Goal: Transaction & Acquisition: Purchase product/service

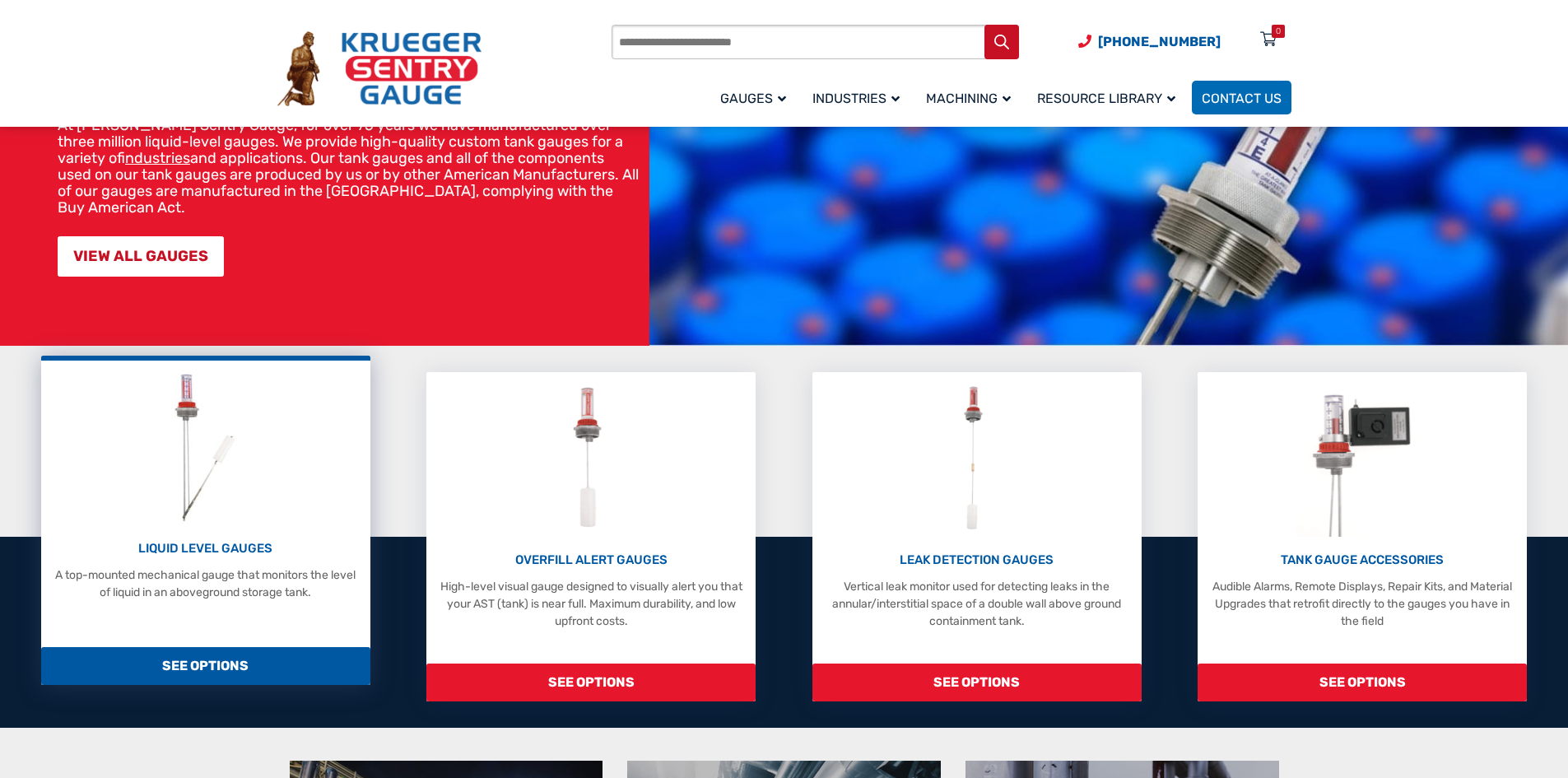
scroll to position [164, 0]
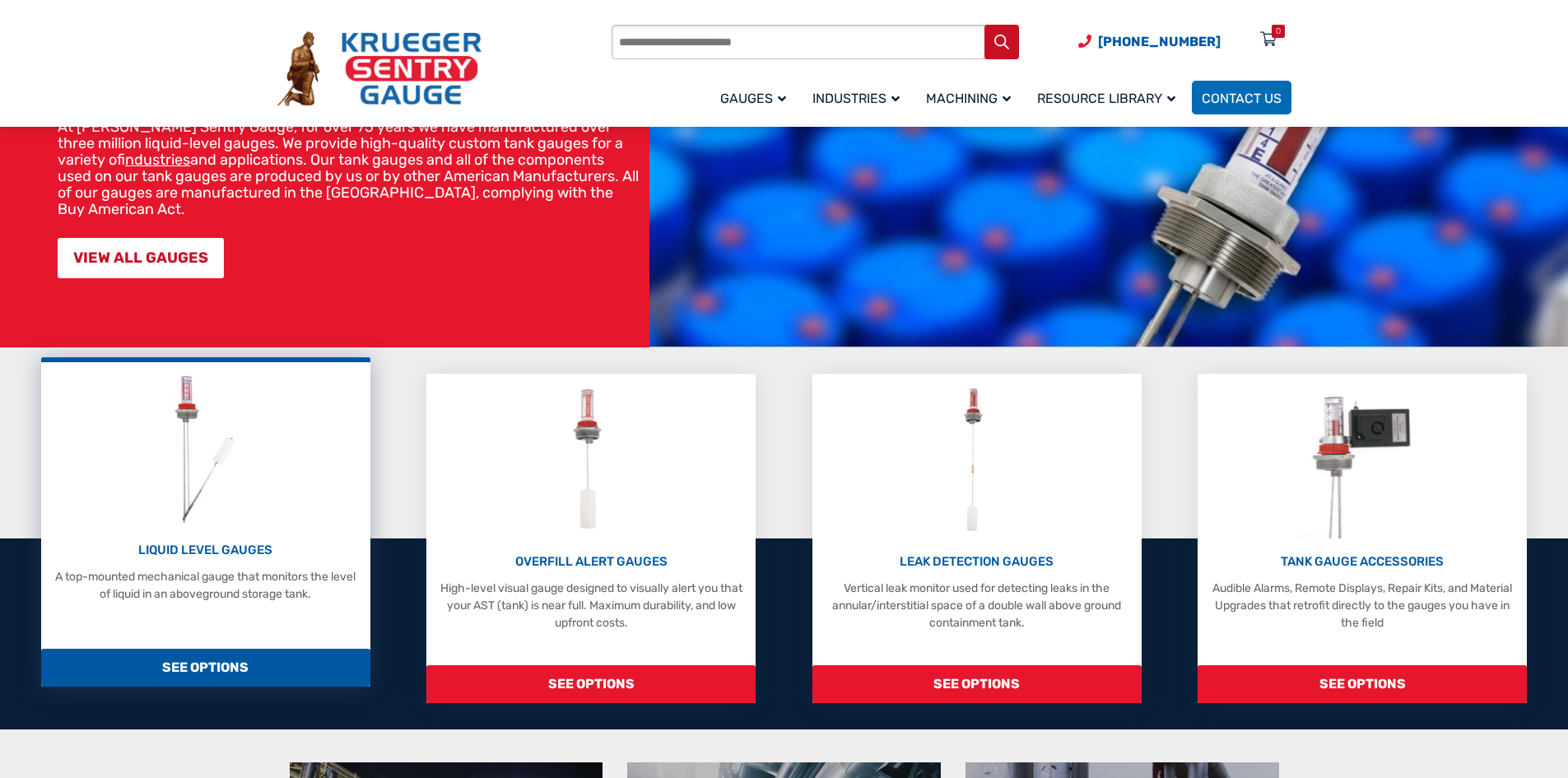
click at [230, 655] on span "SEE OPTIONS" at bounding box center [206, 668] width 329 height 38
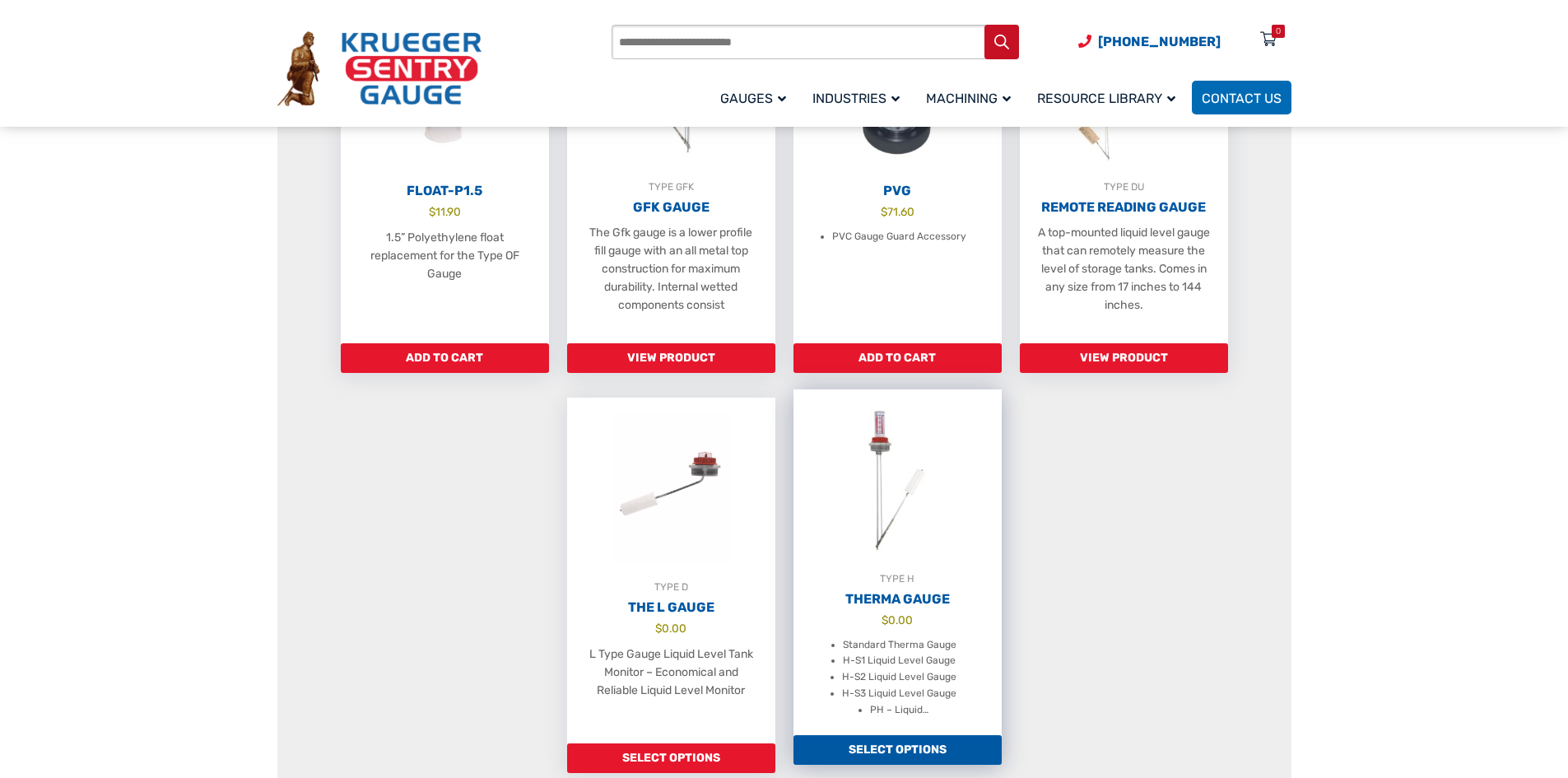
scroll to position [1070, 0]
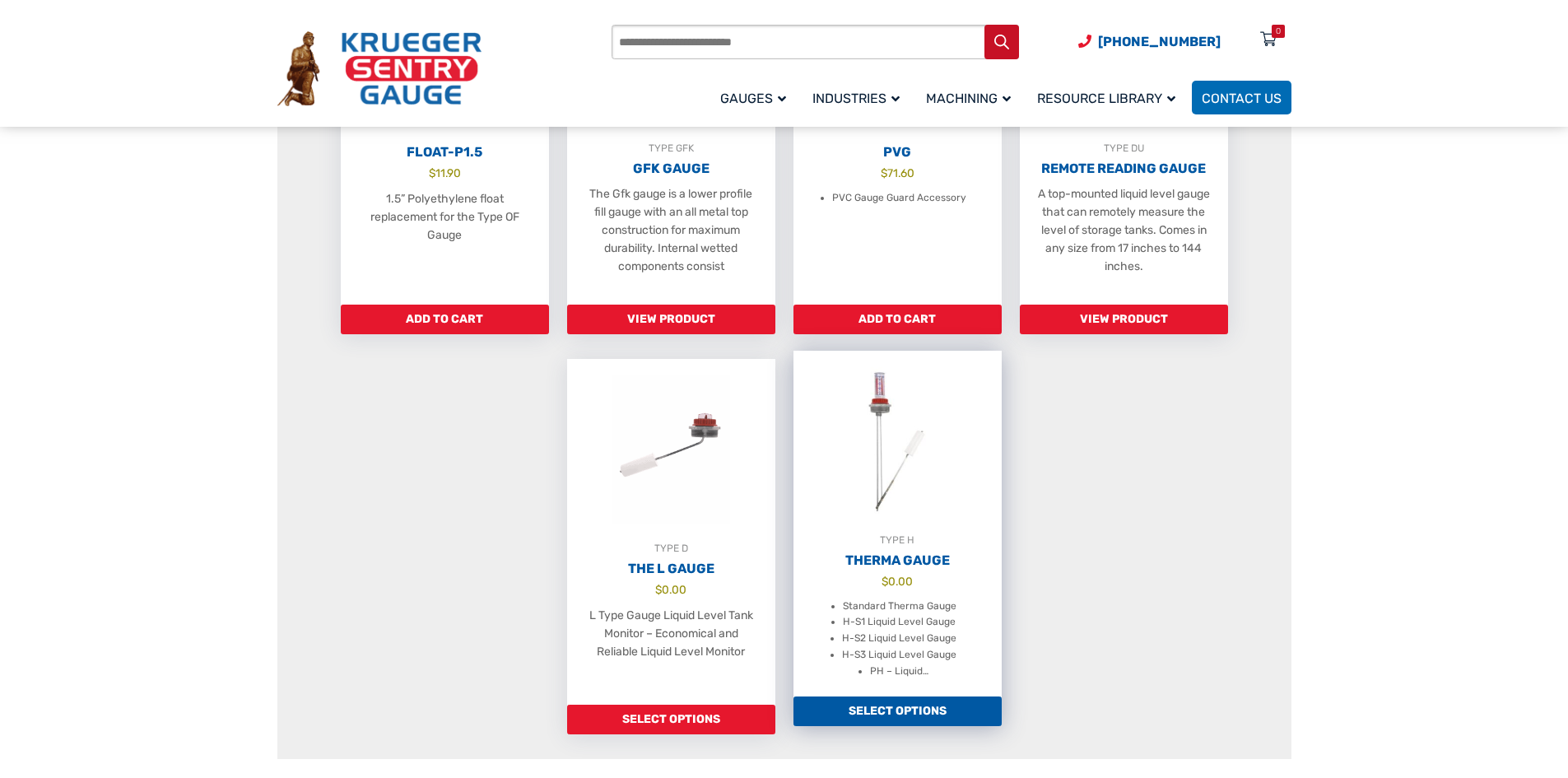
click at [920, 615] on li "Standard Therma Gauge" at bounding box center [899, 607] width 114 height 16
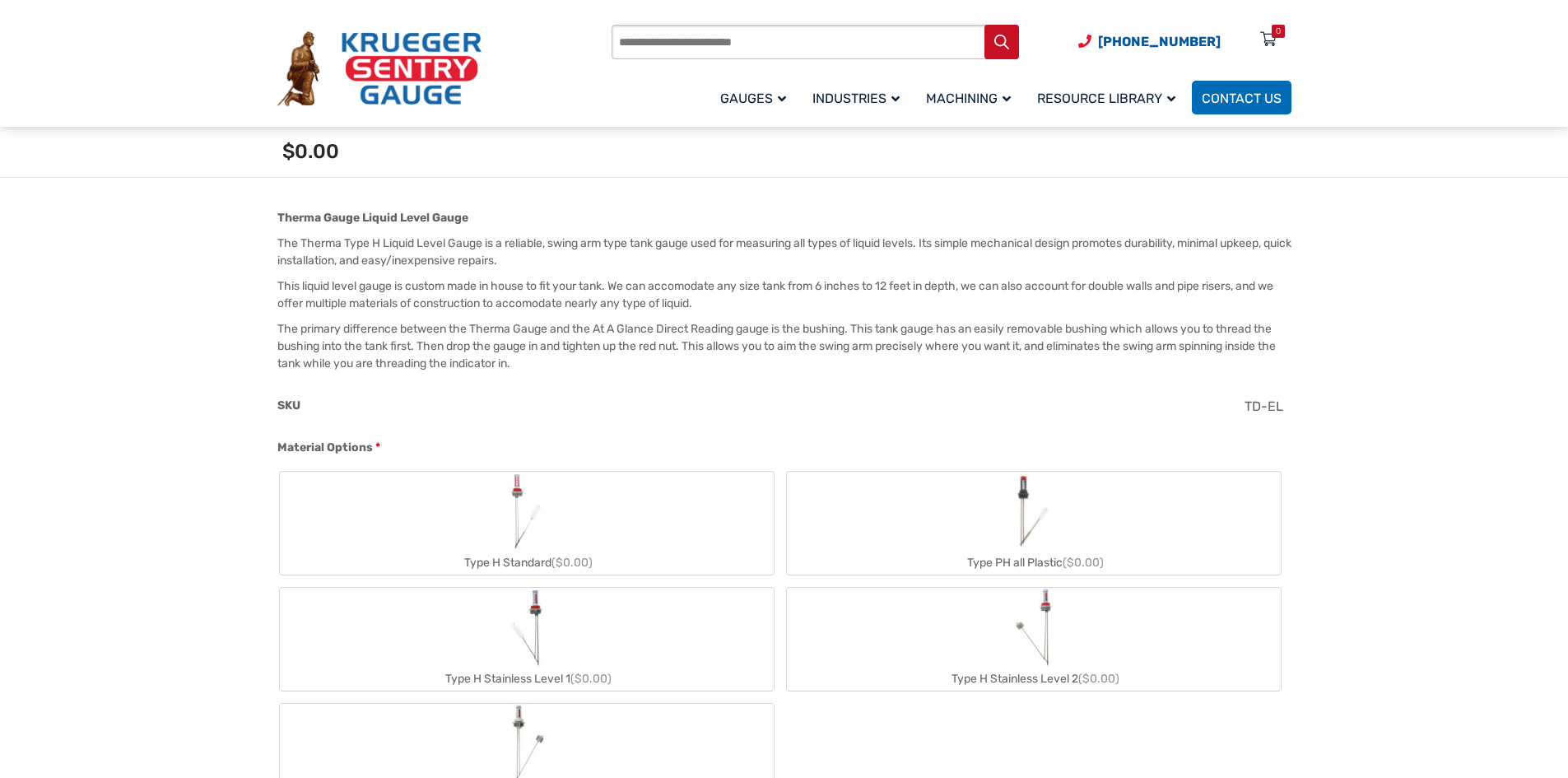
scroll to position [659, 0]
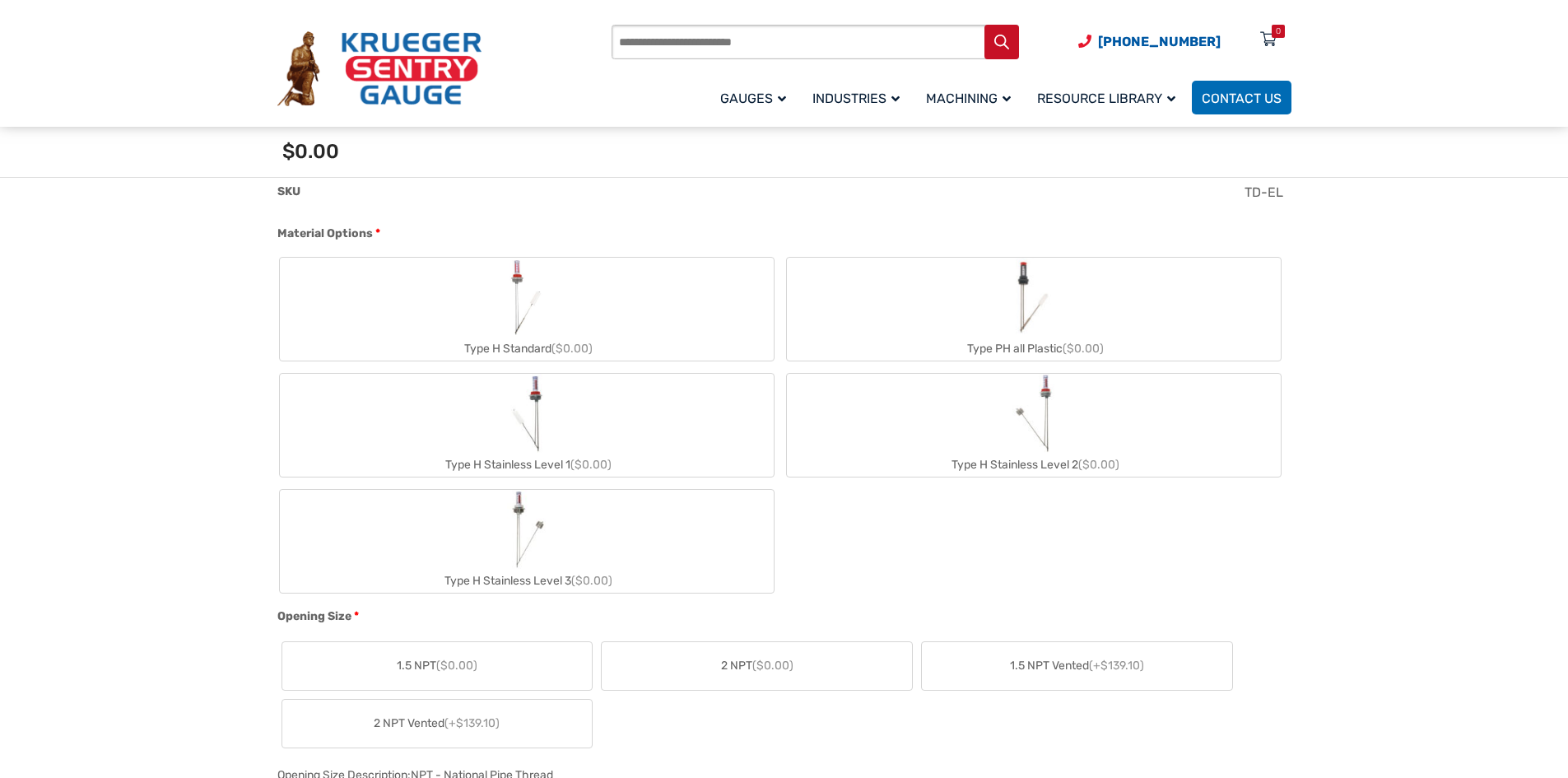
click at [538, 303] on img "Type H Standard" at bounding box center [526, 298] width 44 height 79
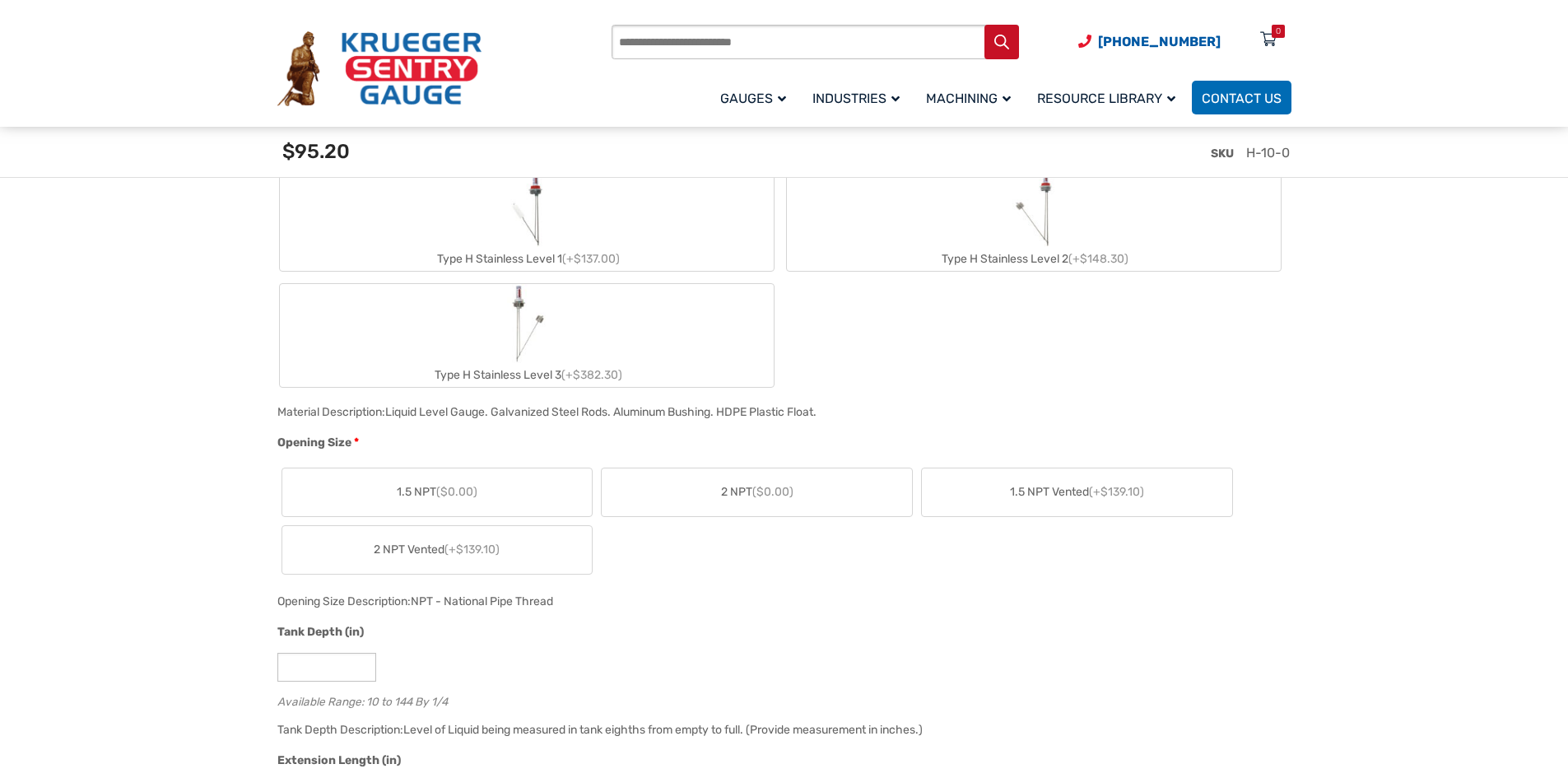
scroll to position [905, 0]
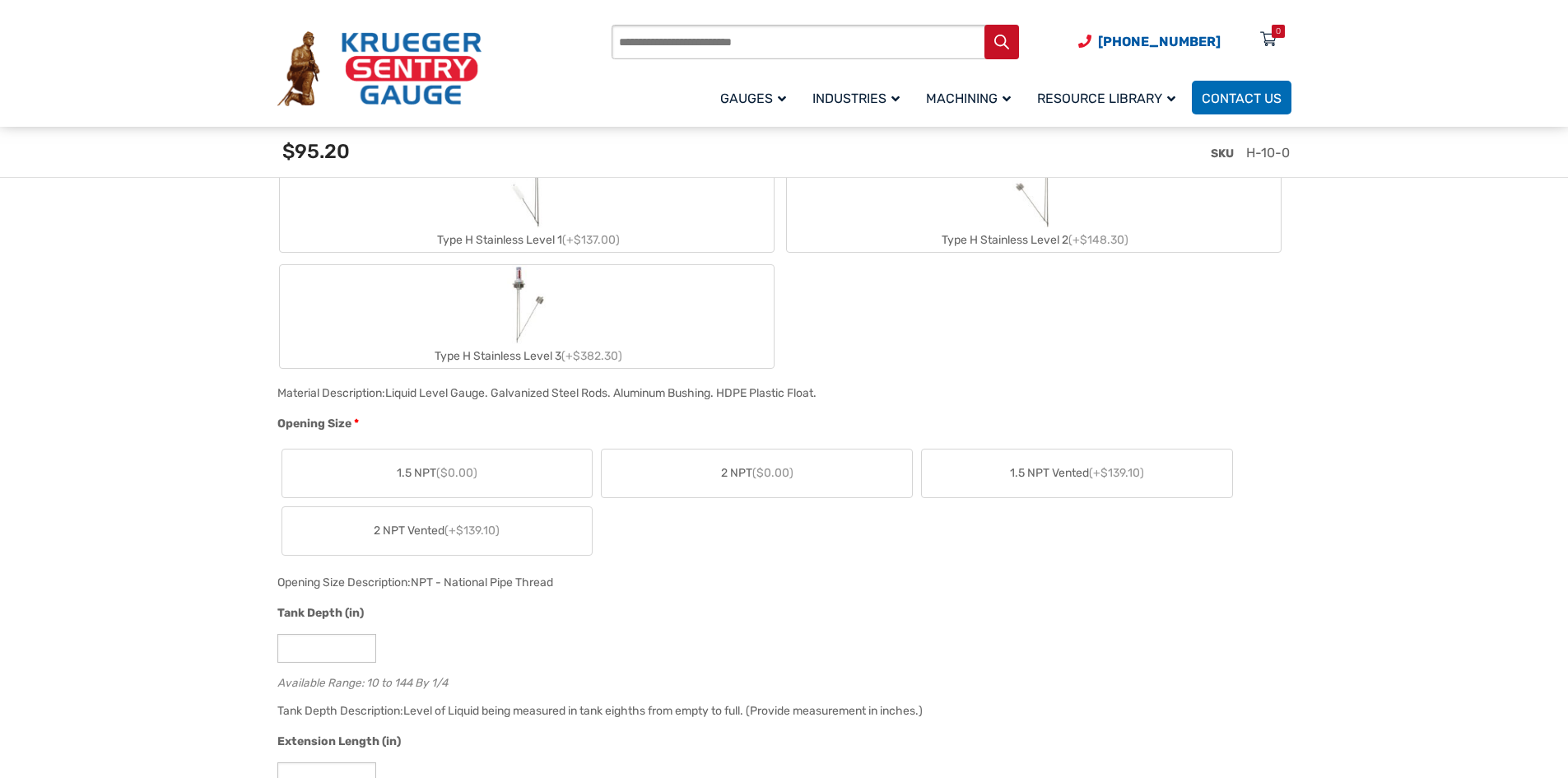
click at [761, 480] on span "2 NPT ($0.00)" at bounding box center [757, 473] width 72 height 17
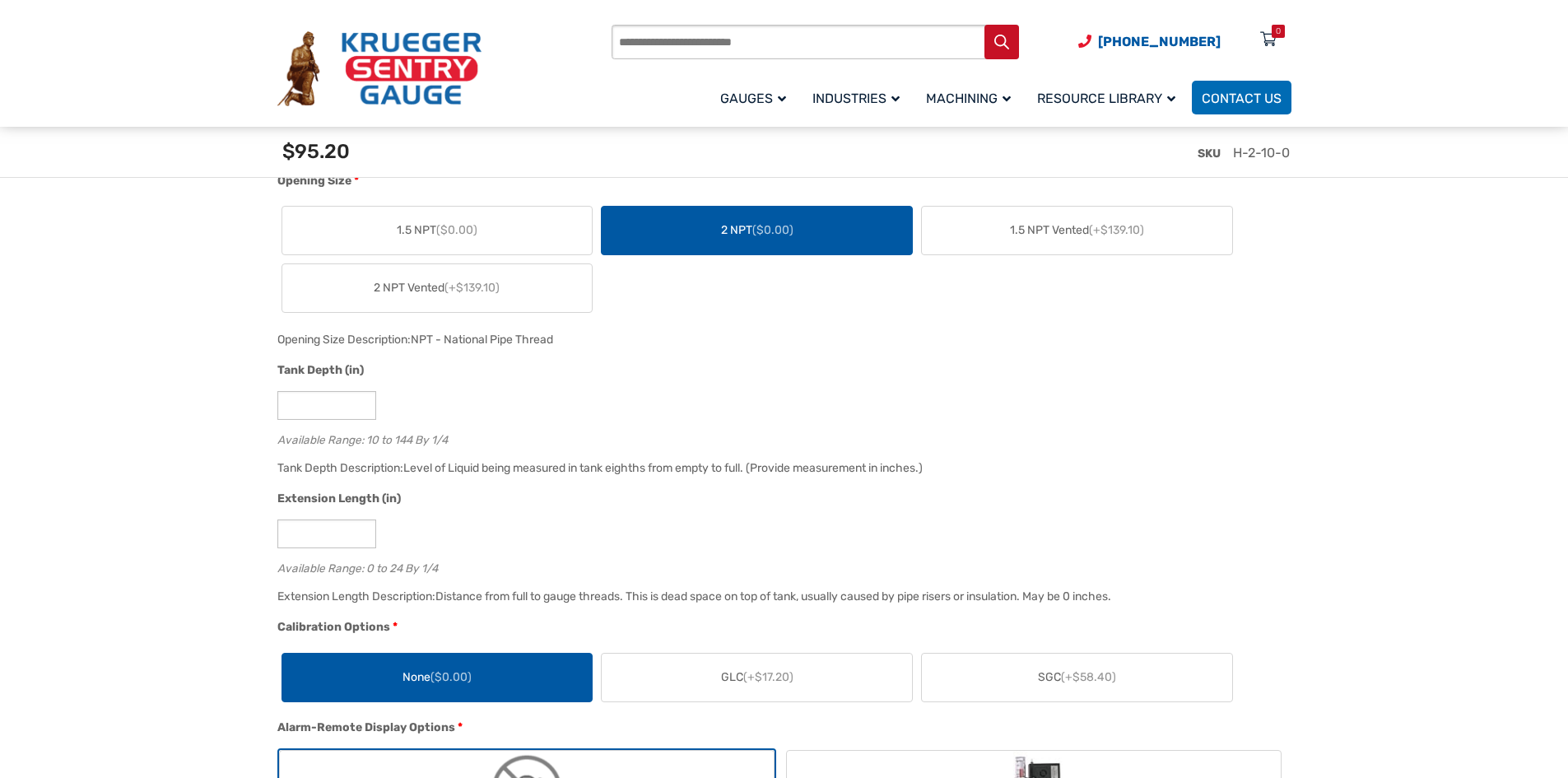
scroll to position [1153, 0]
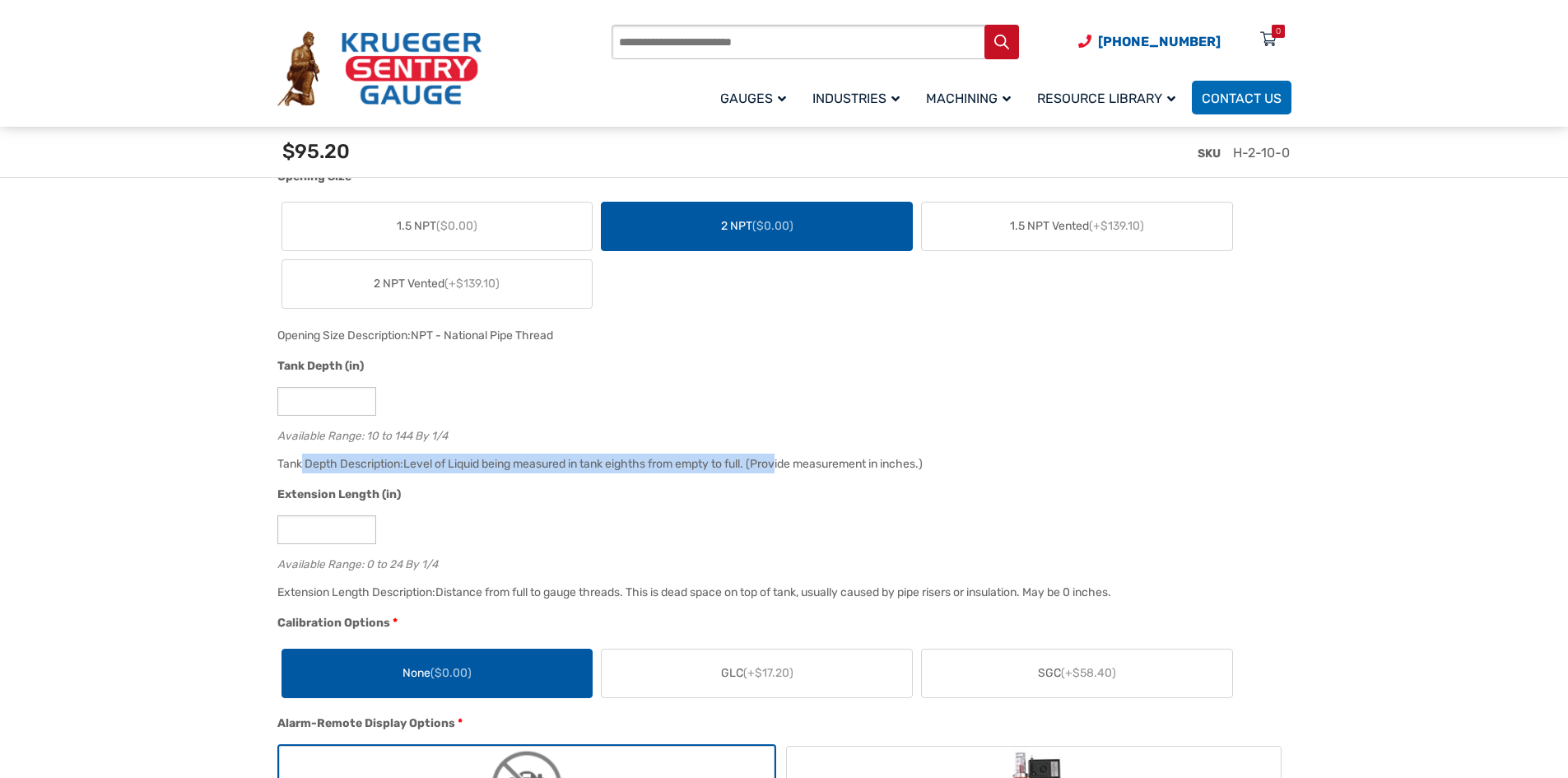
drag, startPoint x: 300, startPoint y: 468, endPoint x: 761, endPoint y: 460, distance: 461.1
click at [761, 460] on div "Tank Depth Description: Level of Liquid being measured in tank eighths from emp…" at bounding box center [780, 470] width 1014 height 32
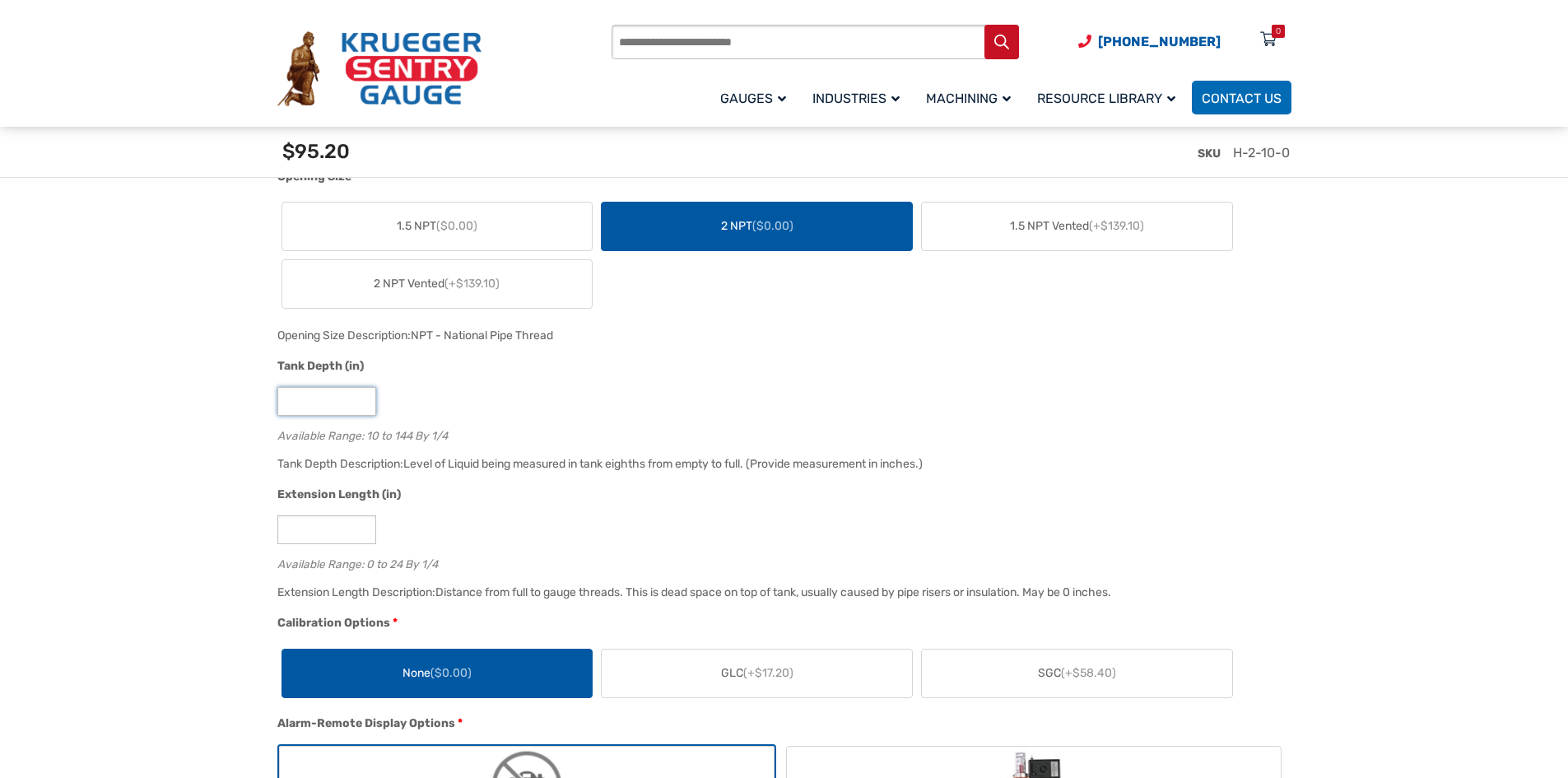
drag, startPoint x: 305, startPoint y: 403, endPoint x: 219, endPoint y: 406, distance: 86.1
click at [318, 402] on input "**" at bounding box center [326, 402] width 98 height 29
drag, startPoint x: 318, startPoint y: 402, endPoint x: 227, endPoint y: 403, distance: 91.0
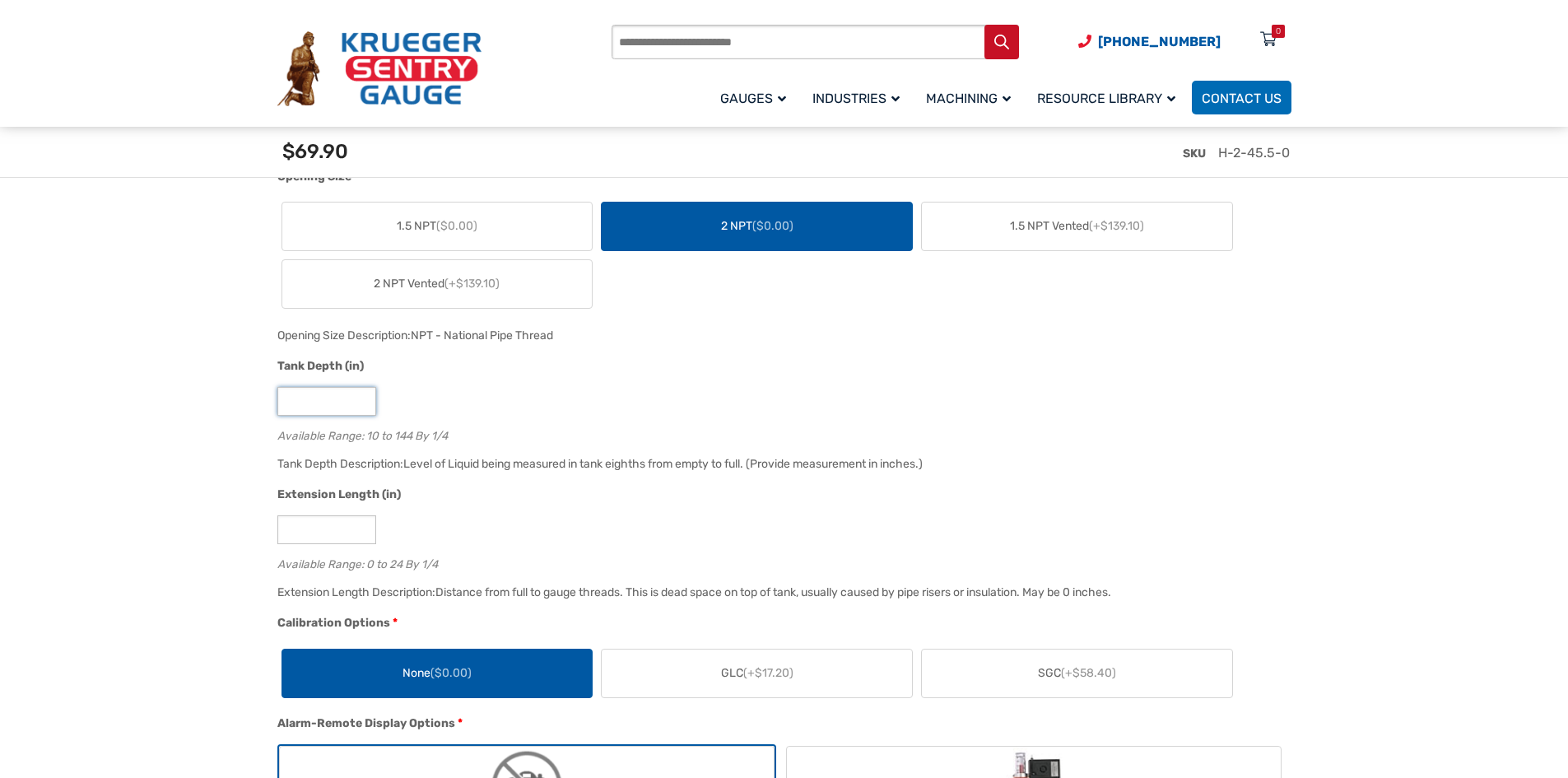
type input "****"
click at [311, 532] on input "*" at bounding box center [326, 530] width 98 height 29
click at [308, 541] on input "*" at bounding box center [326, 530] width 98 height 29
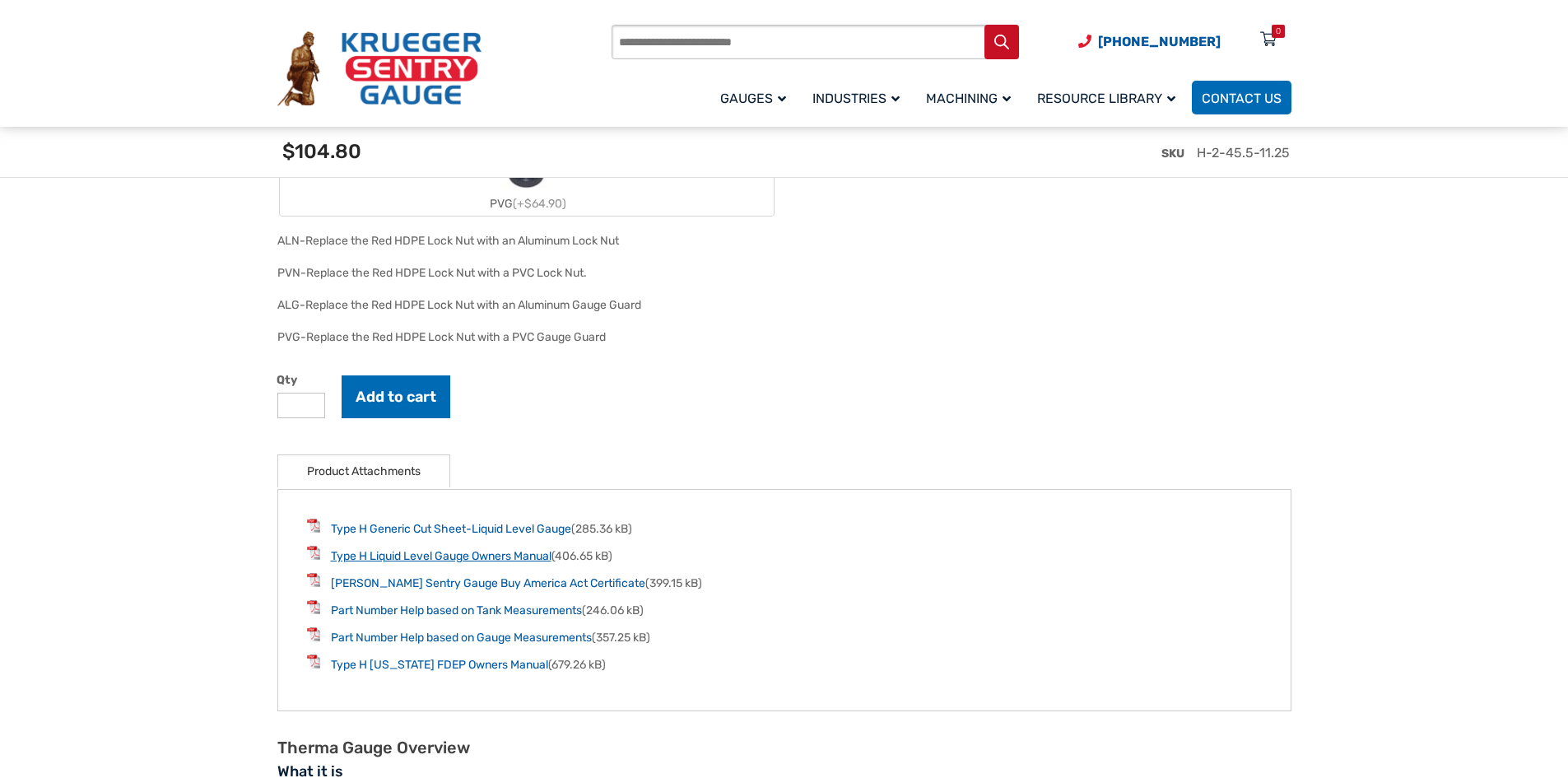
scroll to position [2387, 0]
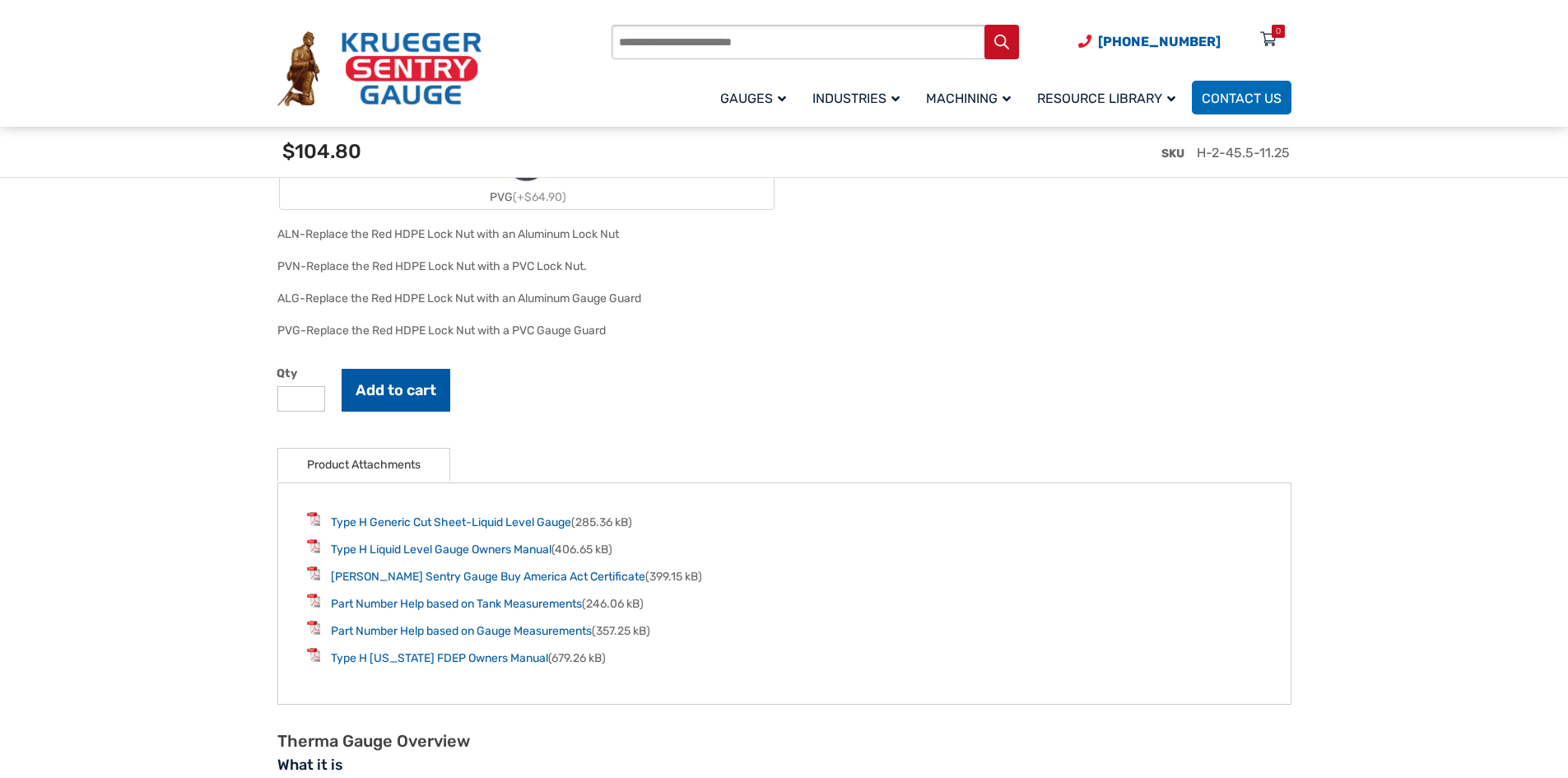
type input "*****"
click at [414, 401] on button "Add to cart" at bounding box center [396, 390] width 108 height 42
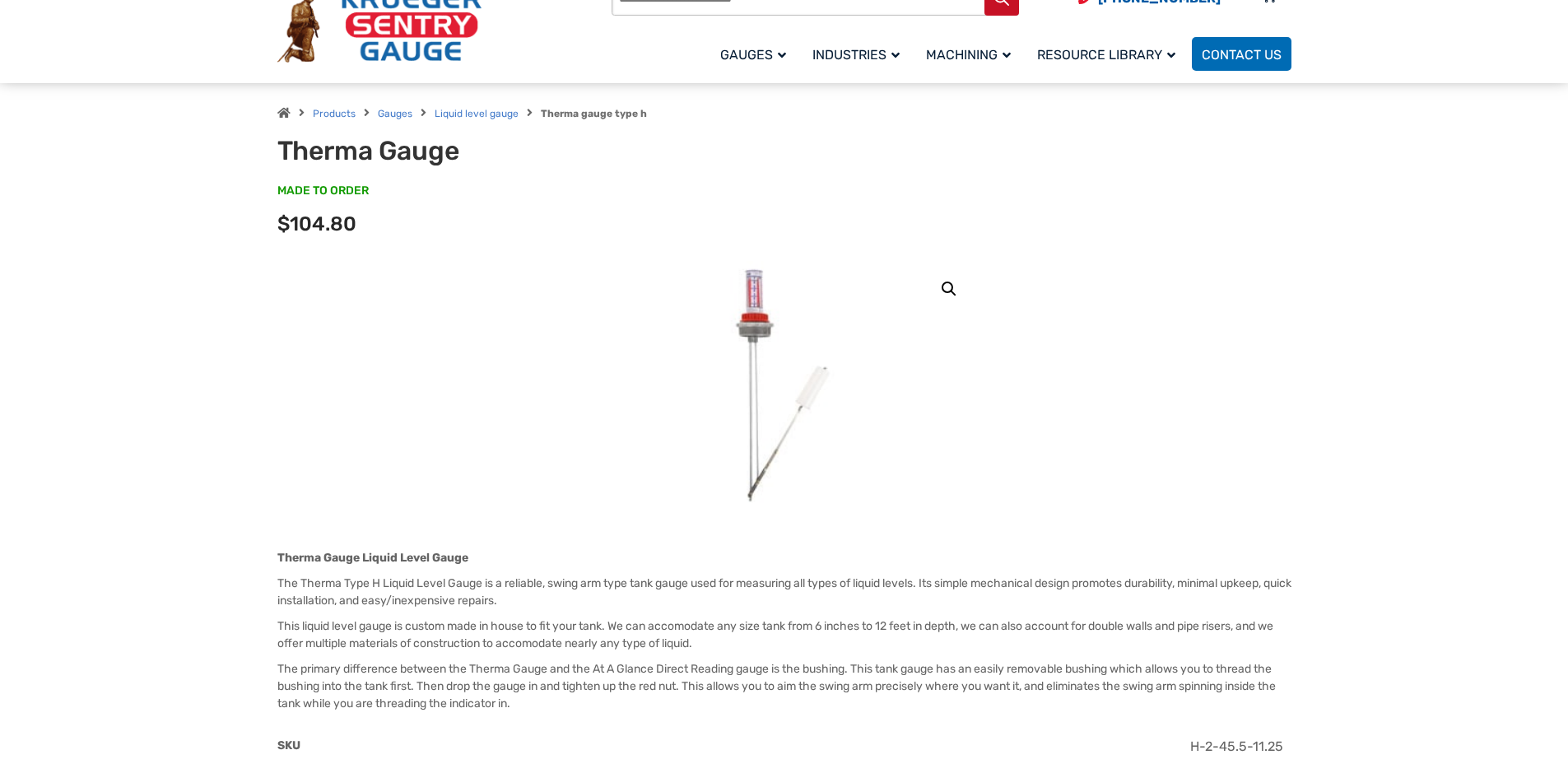
scroll to position [247, 0]
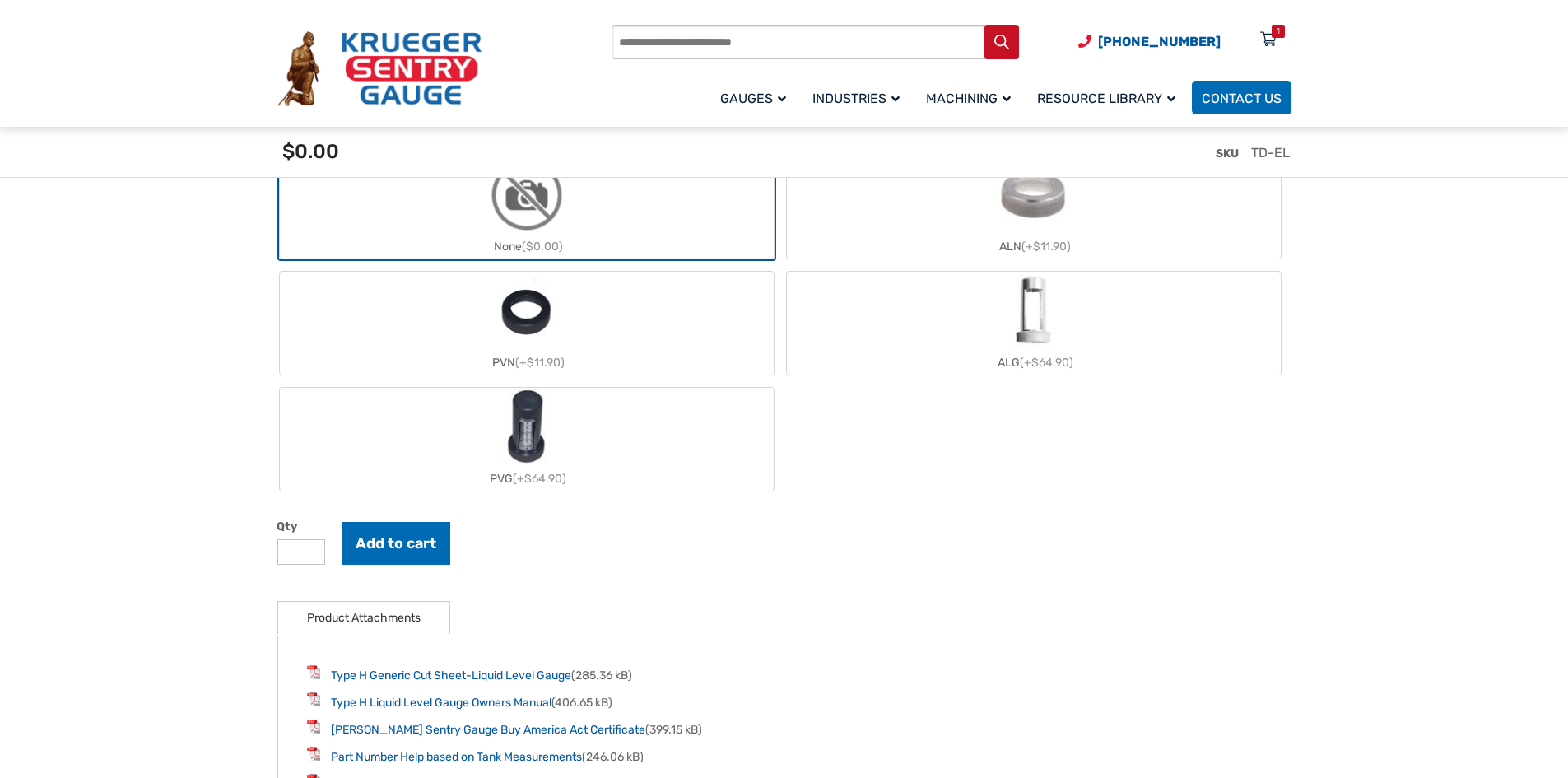
scroll to position [2305, 0]
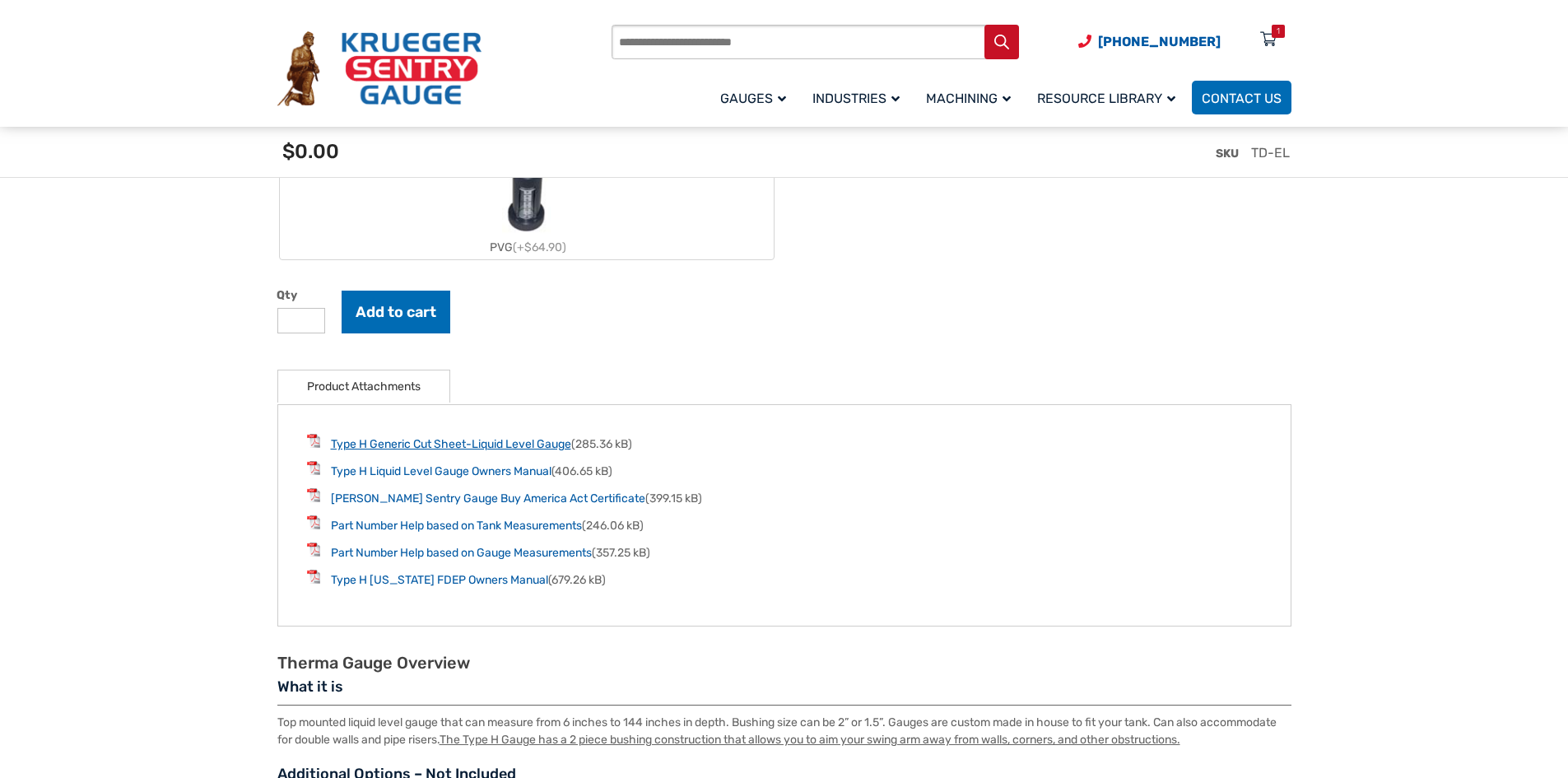
click at [489, 445] on link "Type H Generic Cut Sheet-Liquid Level Gauge" at bounding box center [451, 444] width 240 height 14
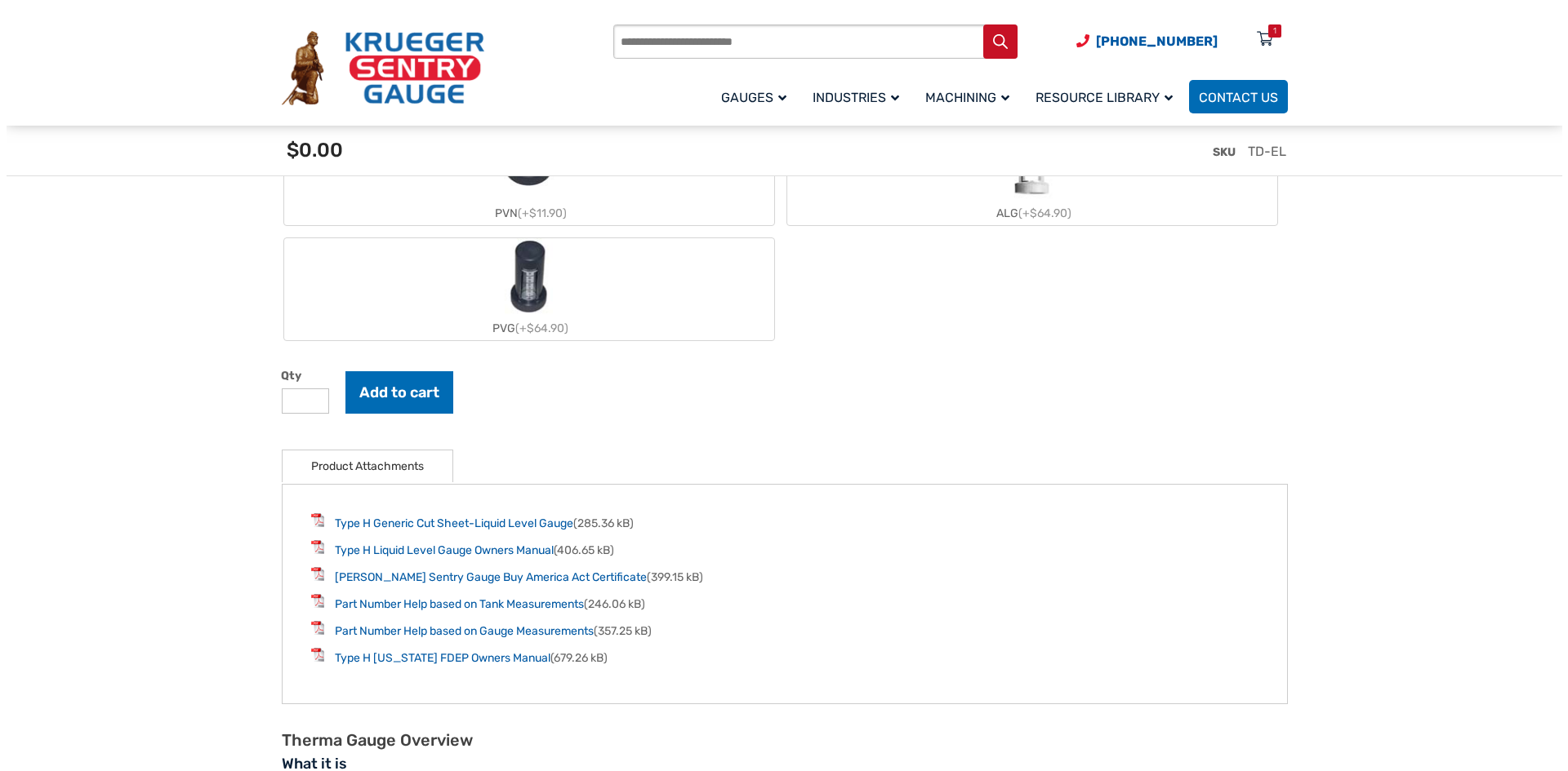
scroll to position [2122, 0]
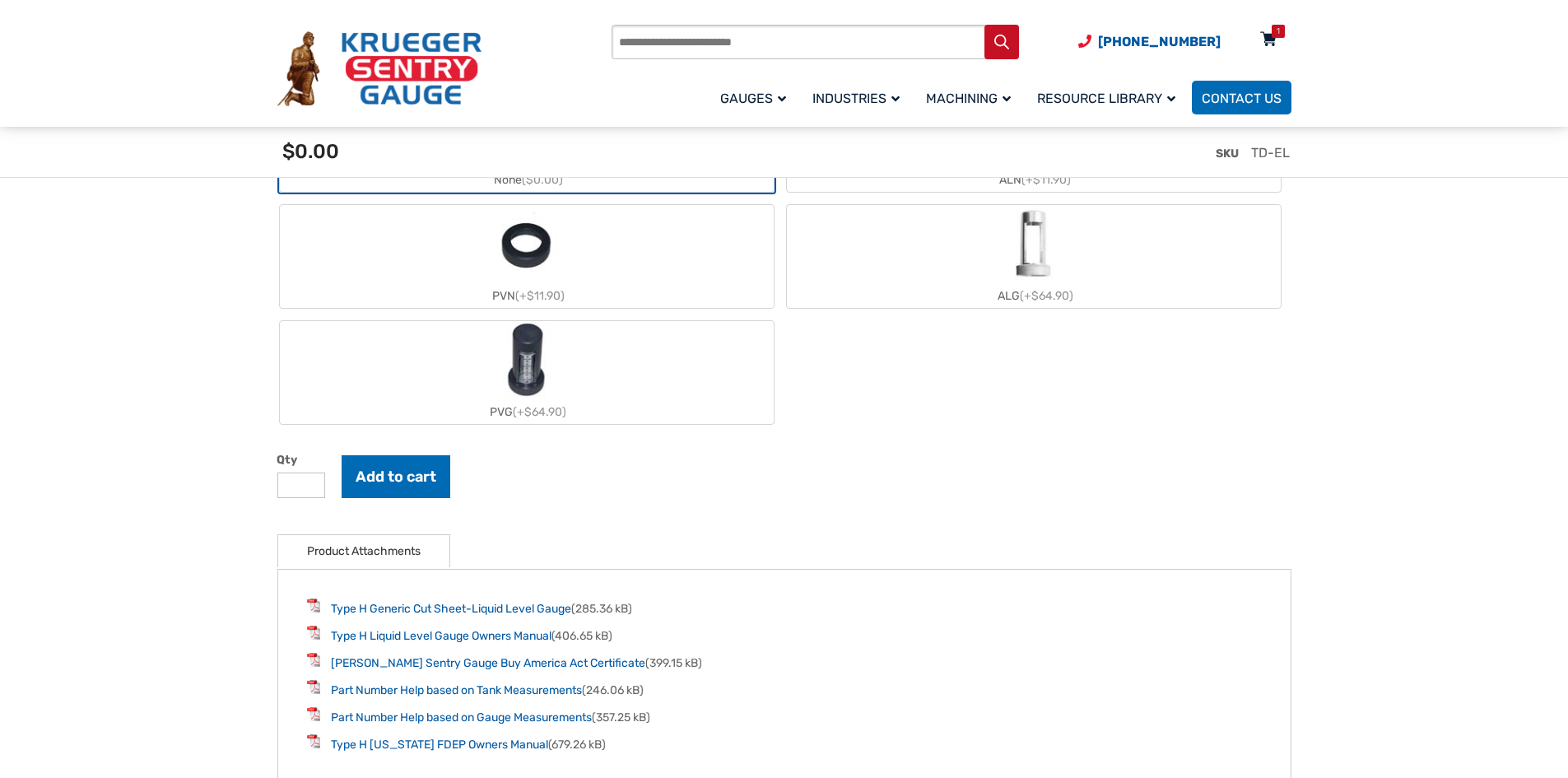
click at [1270, 42] on icon at bounding box center [1268, 40] width 16 height 26
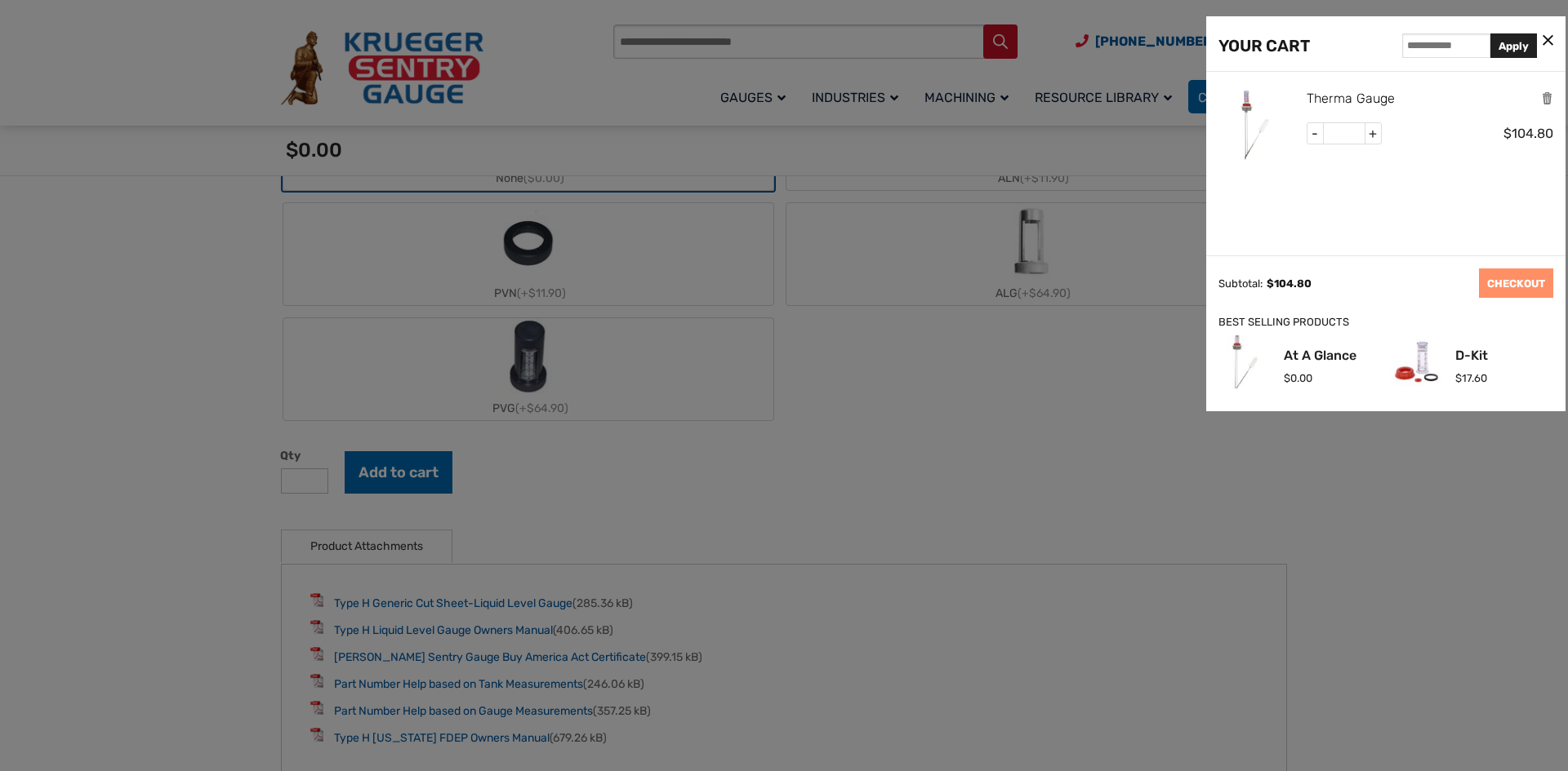
click at [1333, 93] on link "Therma Gauge" at bounding box center [1351, 99] width 89 height 21
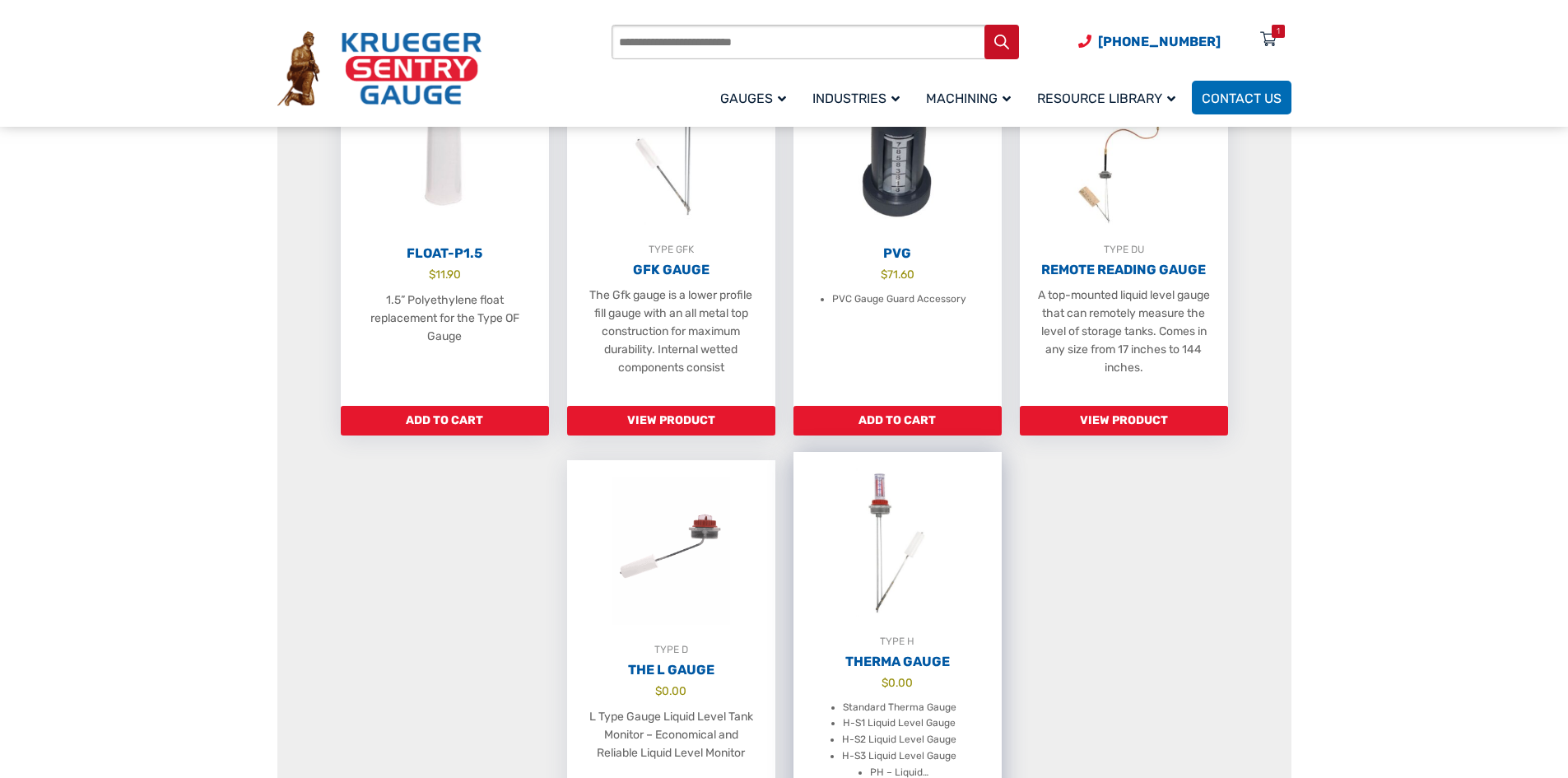
scroll to position [988, 0]
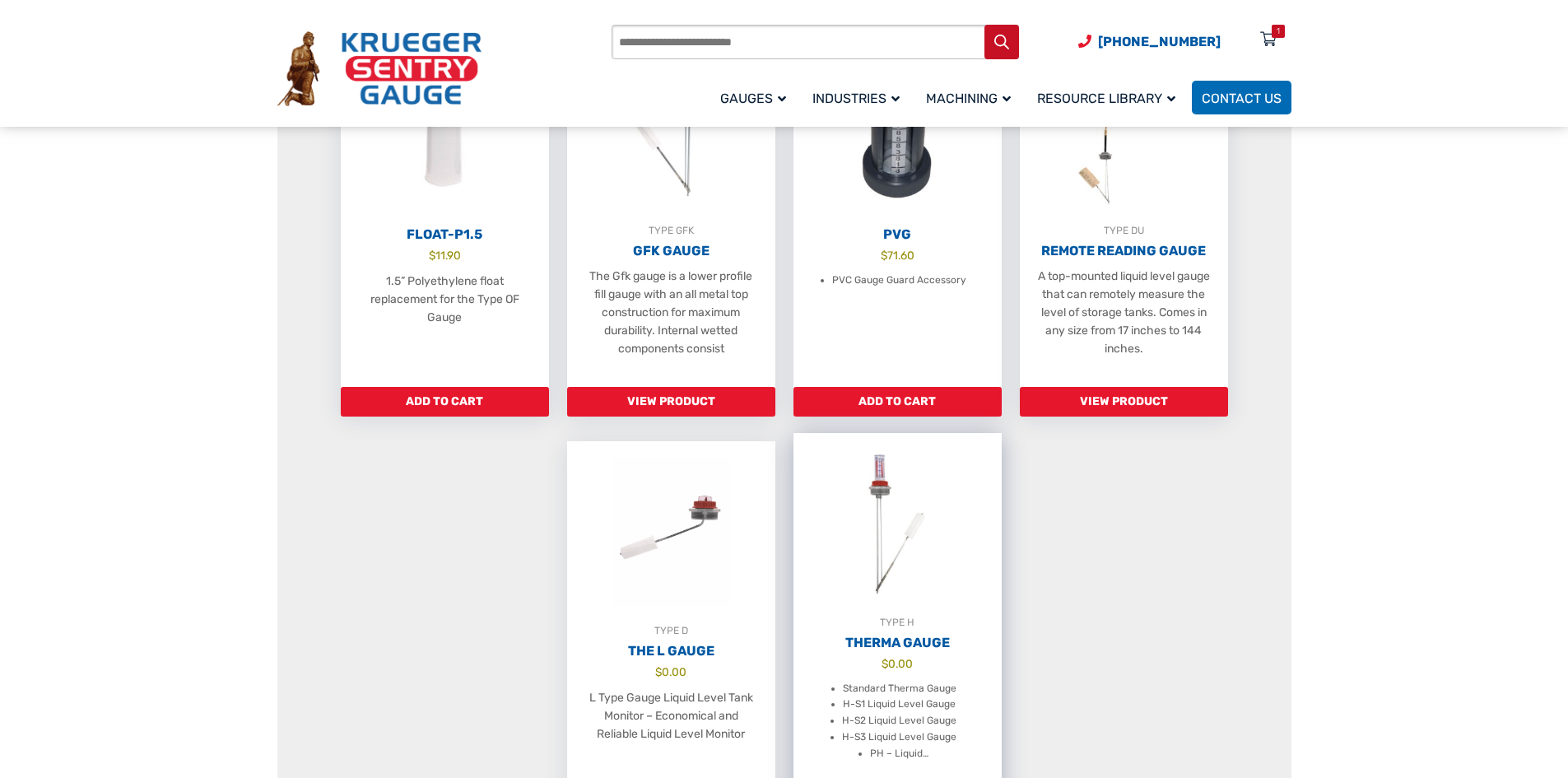
click at [933, 576] on img at bounding box center [897, 523] width 208 height 181
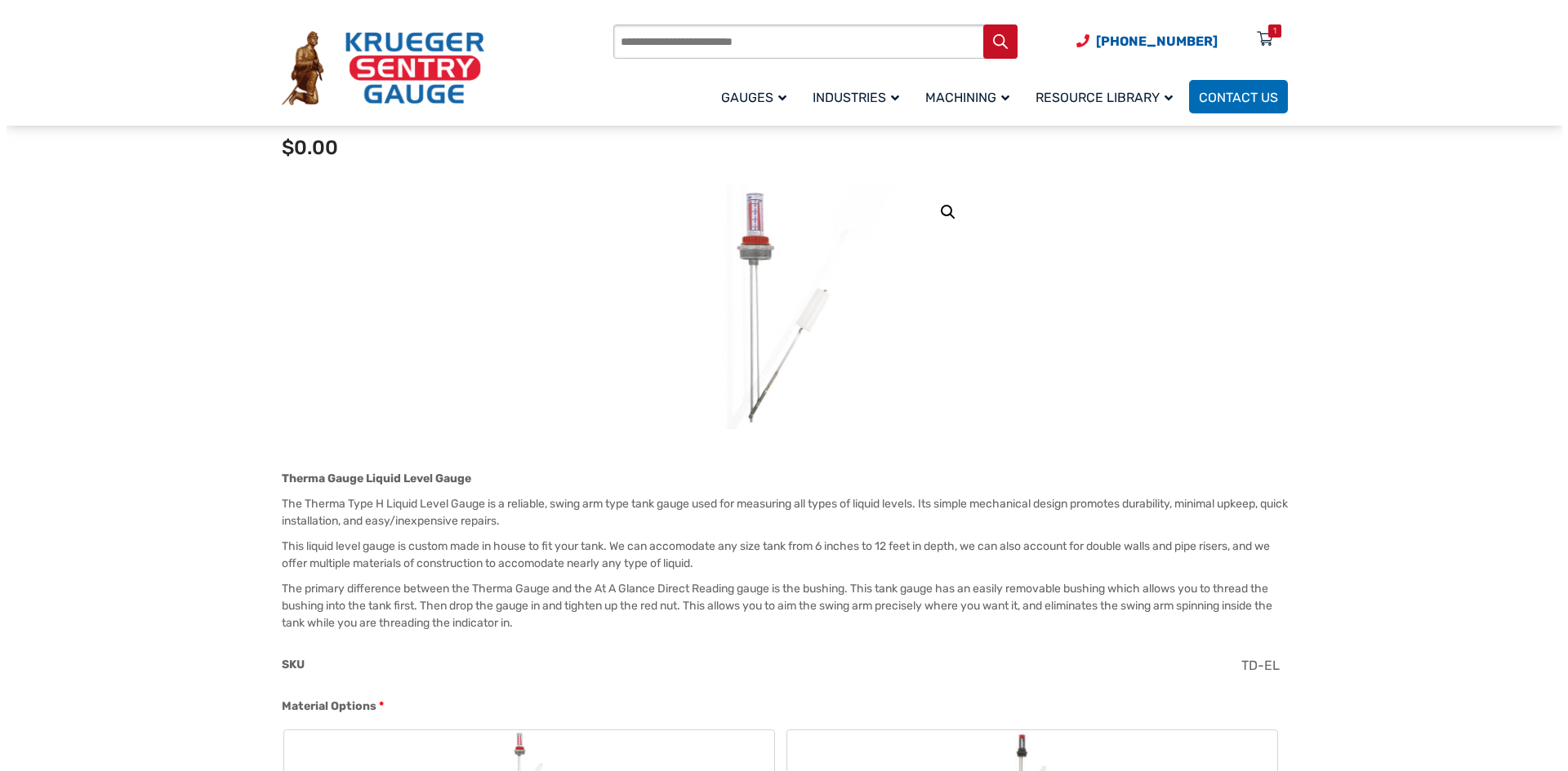
scroll to position [163, 0]
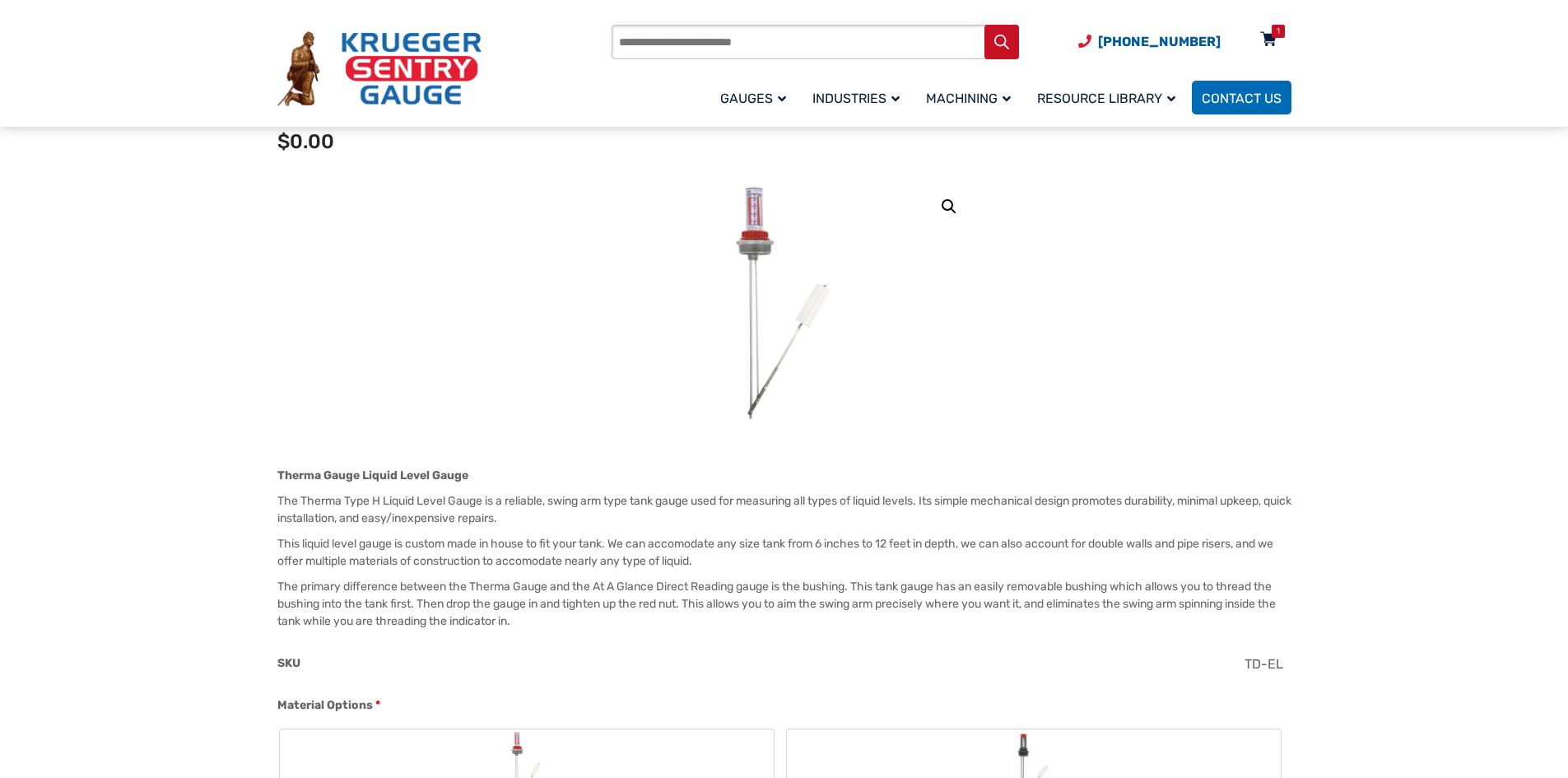
click at [1264, 34] on icon at bounding box center [1268, 40] width 16 height 26
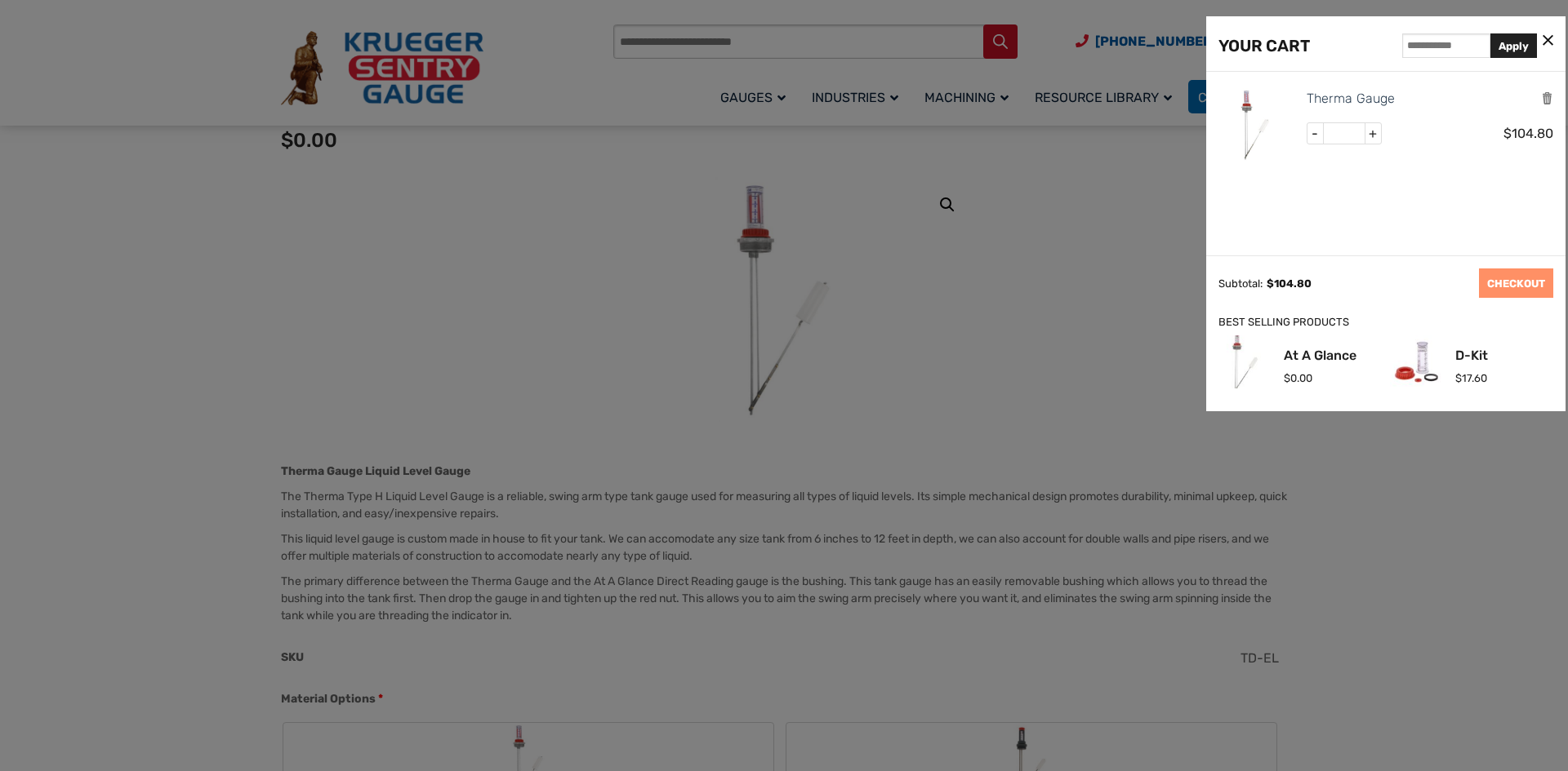
click at [1248, 120] on img at bounding box center [1255, 125] width 73 height 73
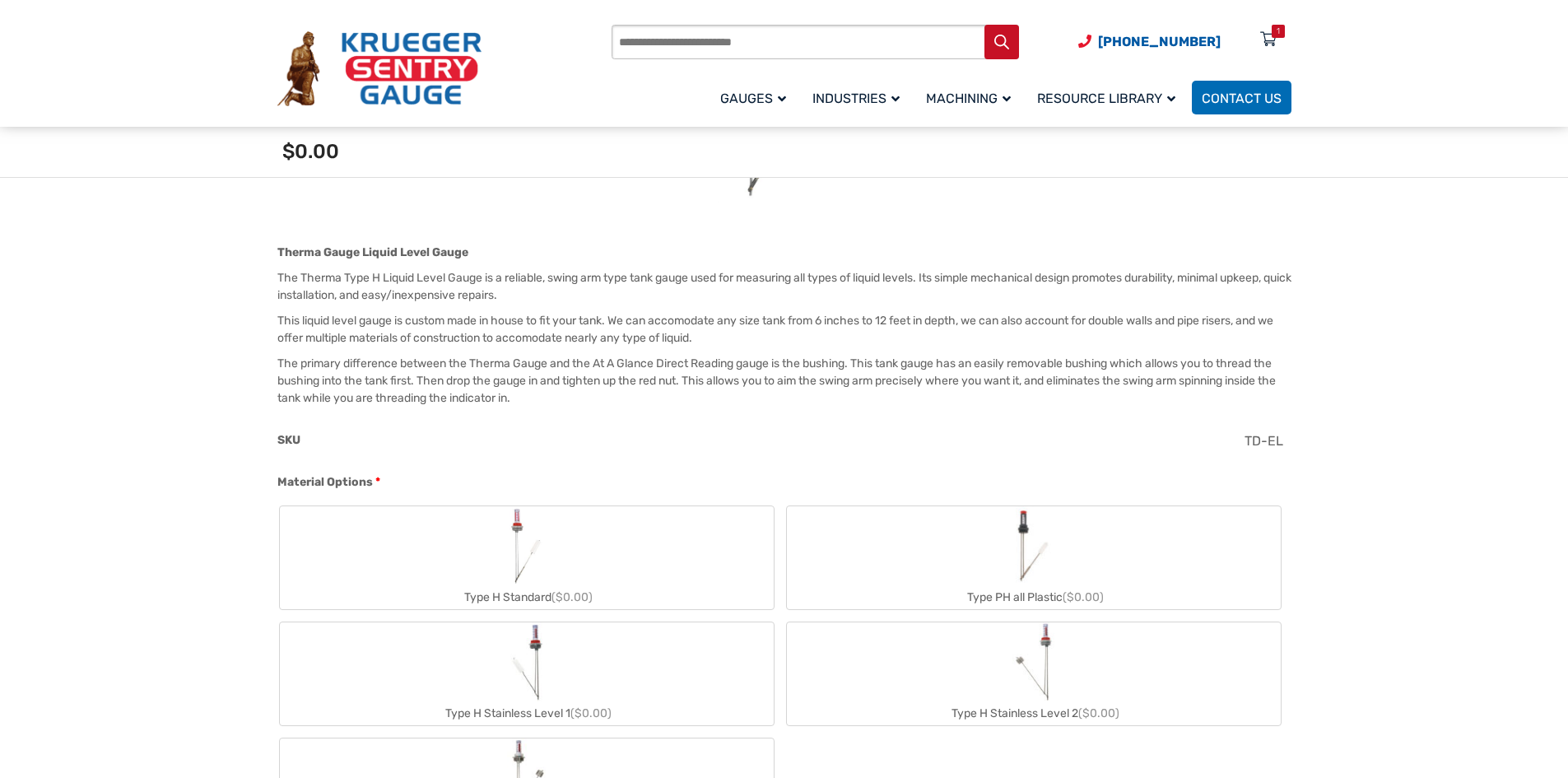
scroll to position [659, 0]
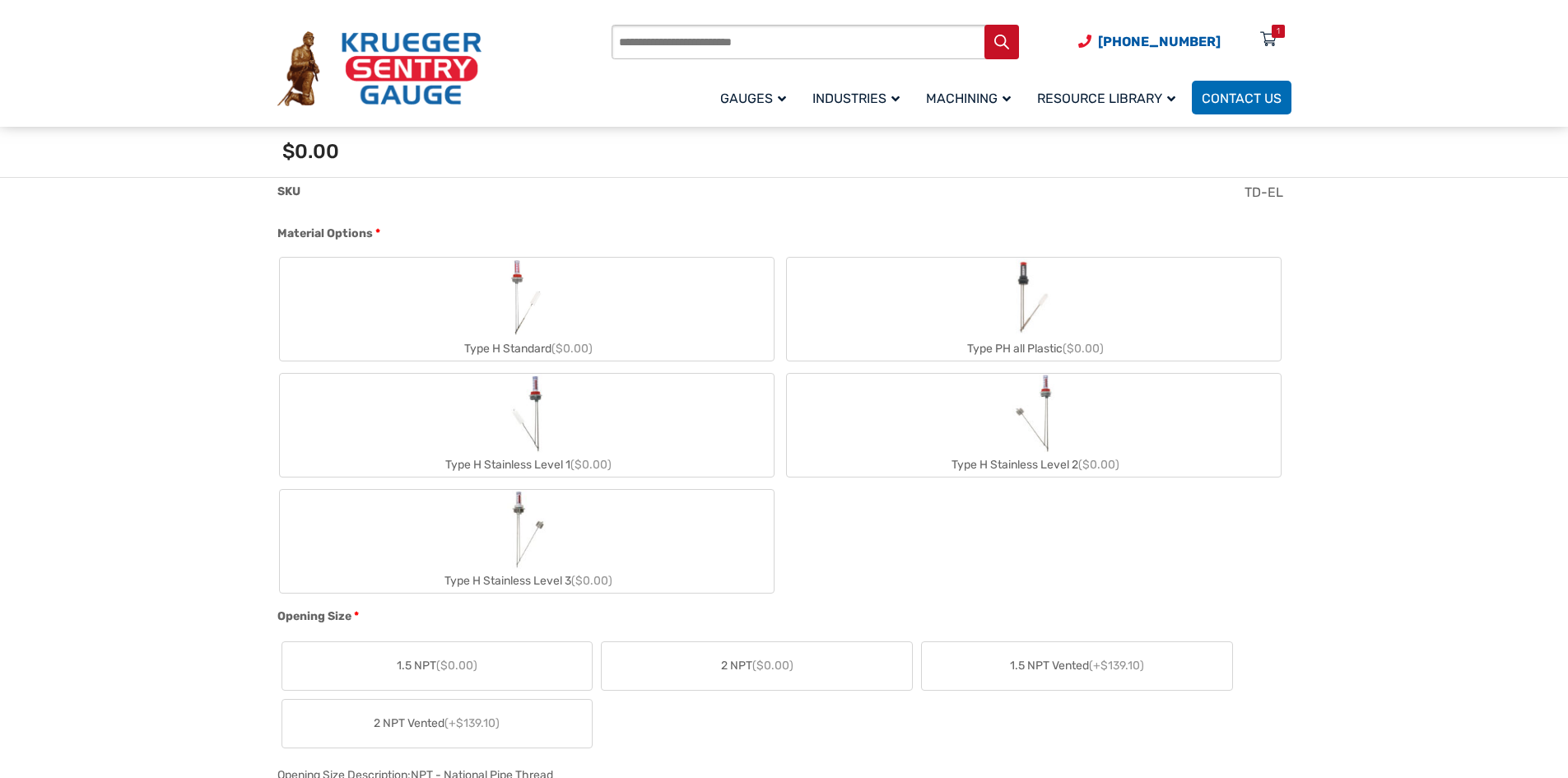
click at [600, 329] on label "Type H Standard ($0.00)" at bounding box center [526, 310] width 493 height 103
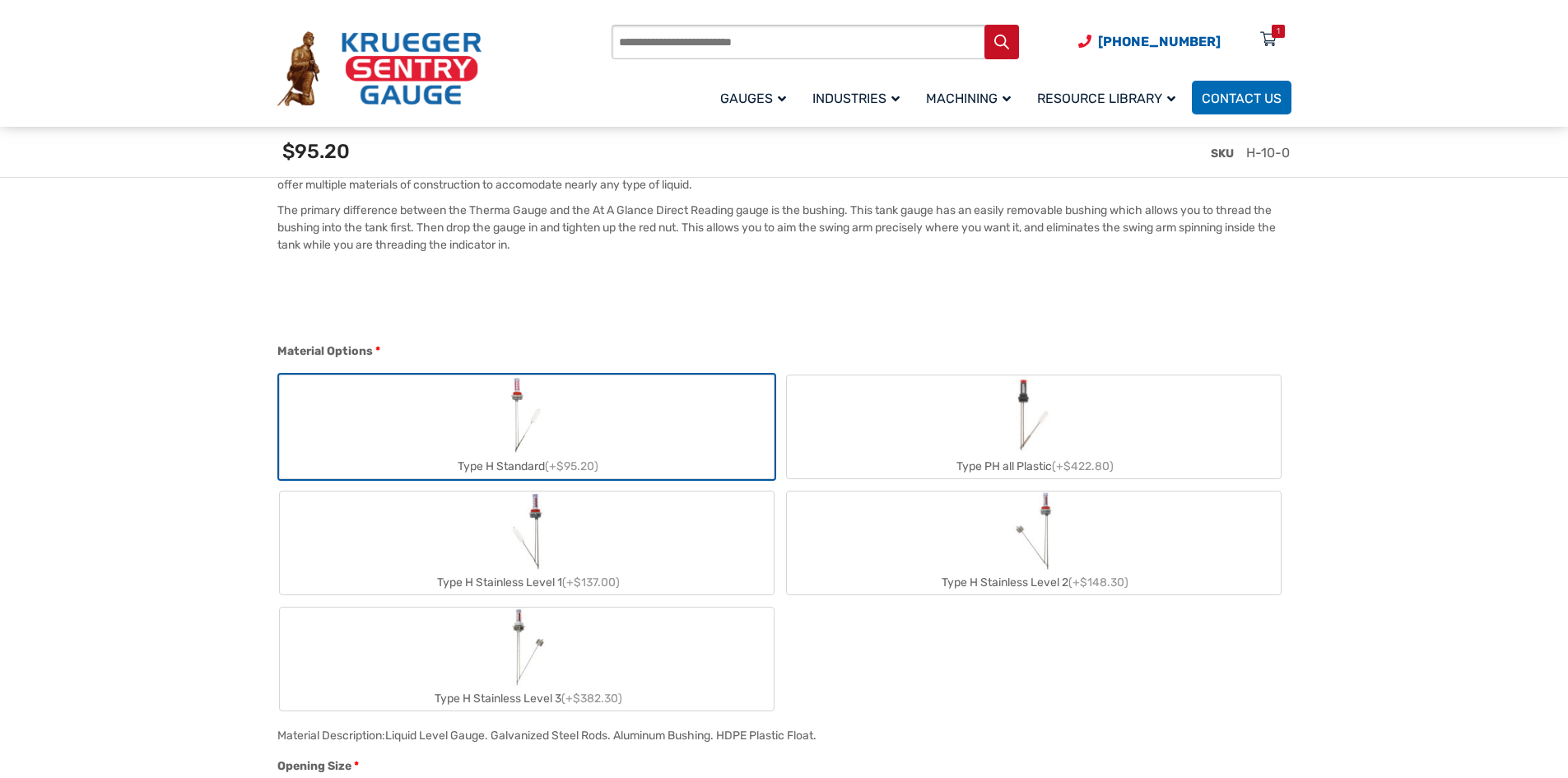
scroll to position [823, 0]
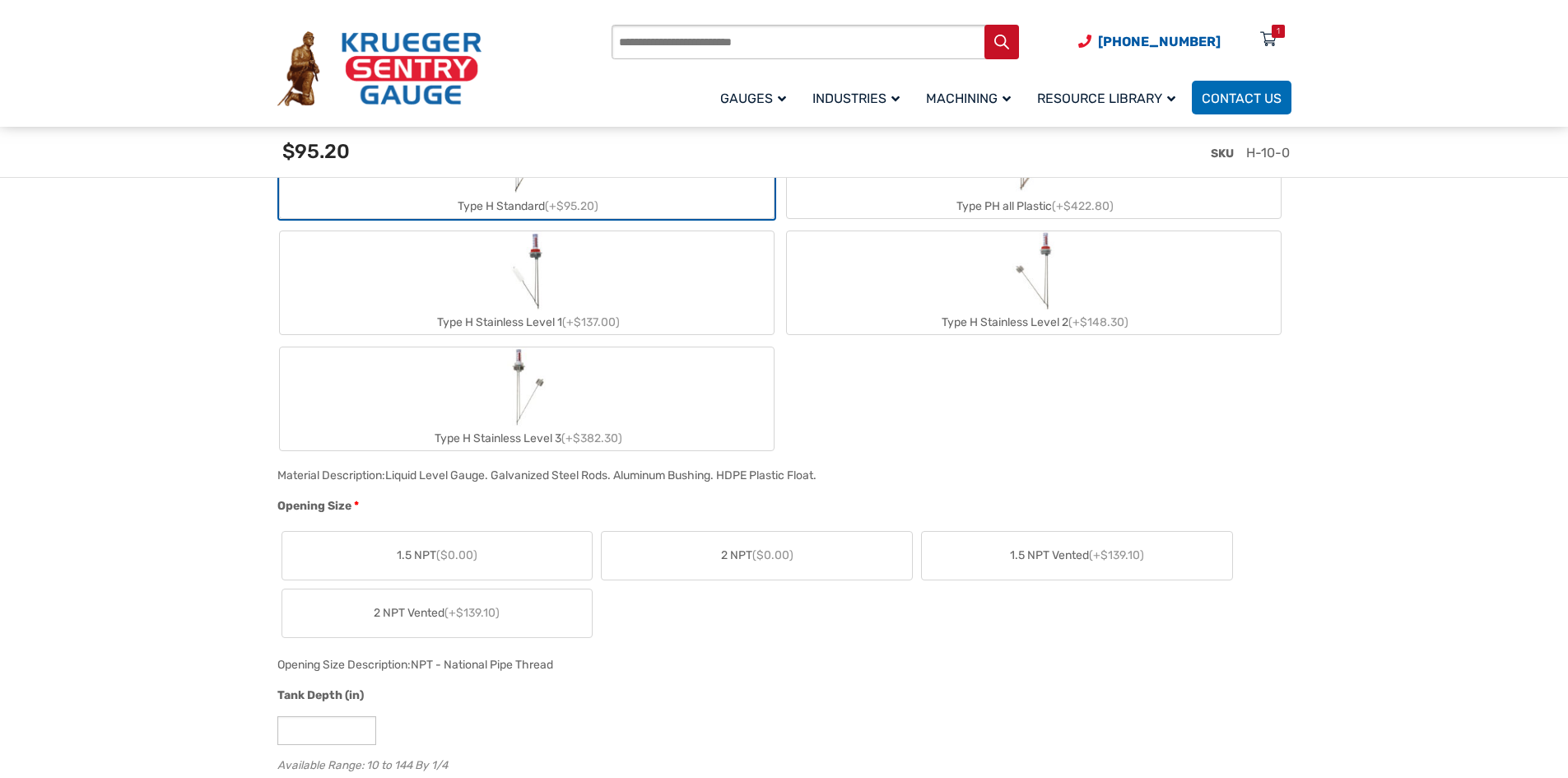
click at [776, 542] on label "2 NPT ($0.00)" at bounding box center [757, 555] width 310 height 48
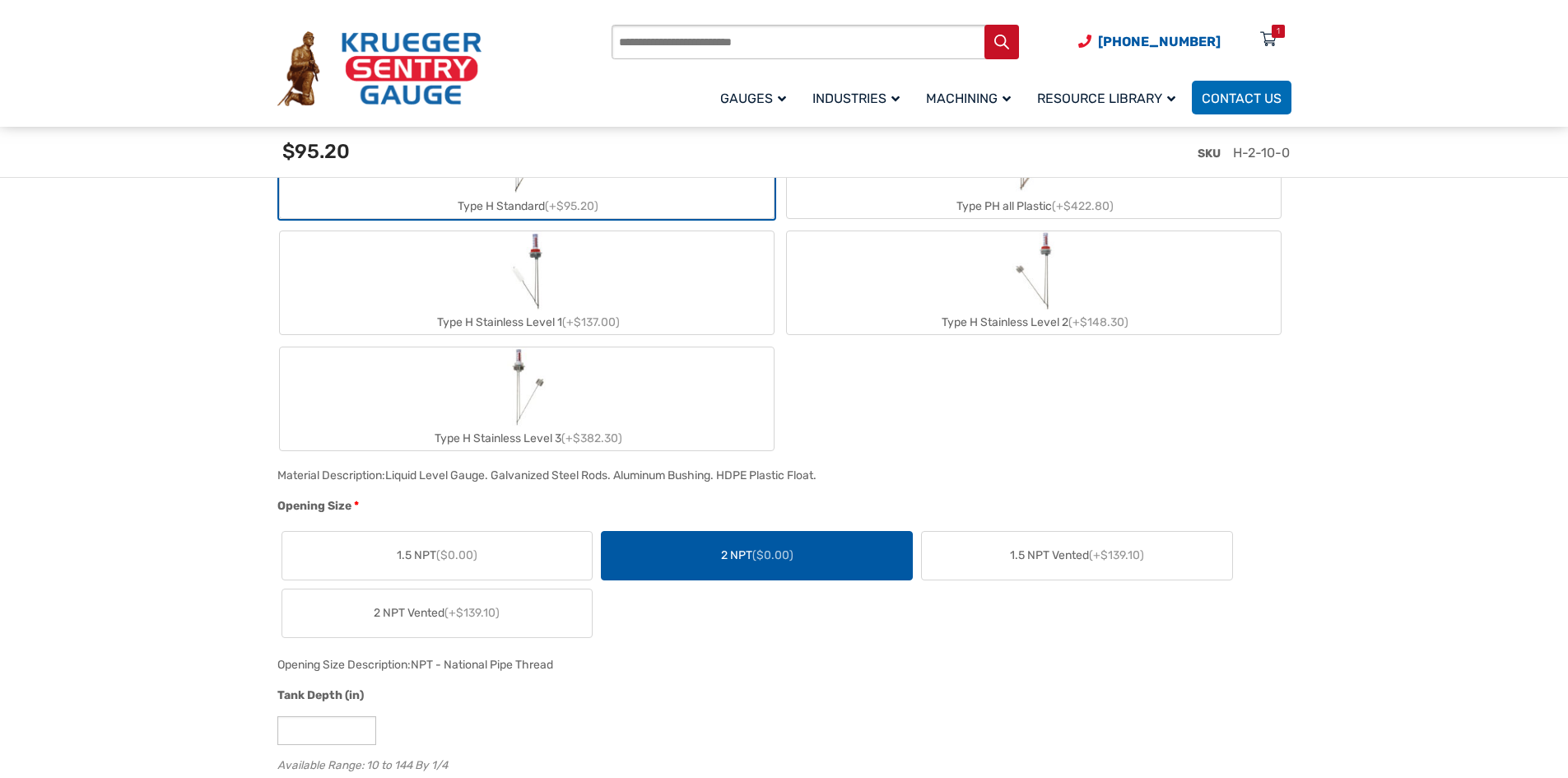
scroll to position [1235, 0]
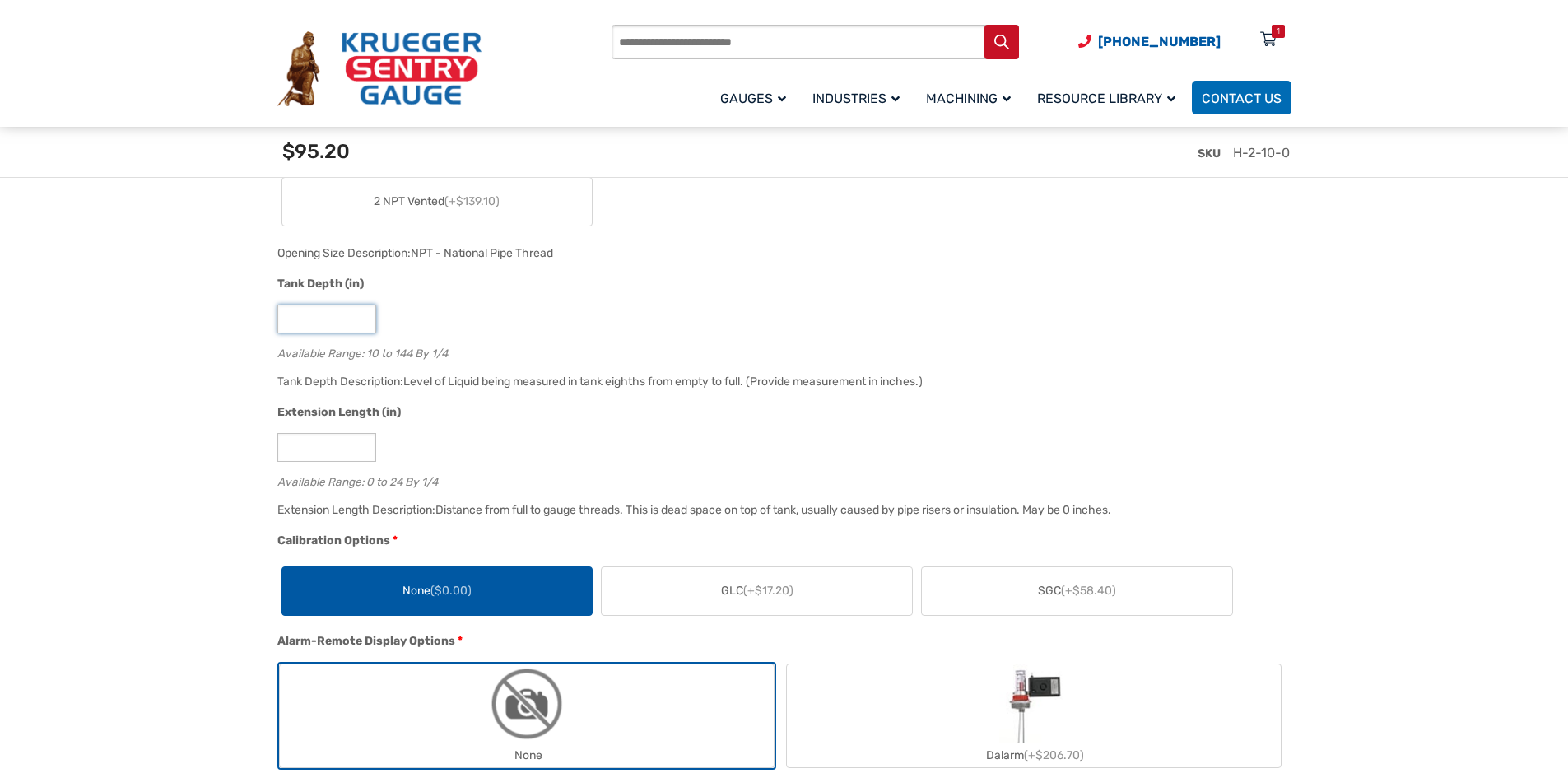
drag, startPoint x: 316, startPoint y: 332, endPoint x: 194, endPoint y: 333, distance: 122.0
type input "****"
click at [292, 448] on input "*" at bounding box center [326, 448] width 98 height 29
drag, startPoint x: 300, startPoint y: 452, endPoint x: 231, endPoint y: 443, distance: 69.6
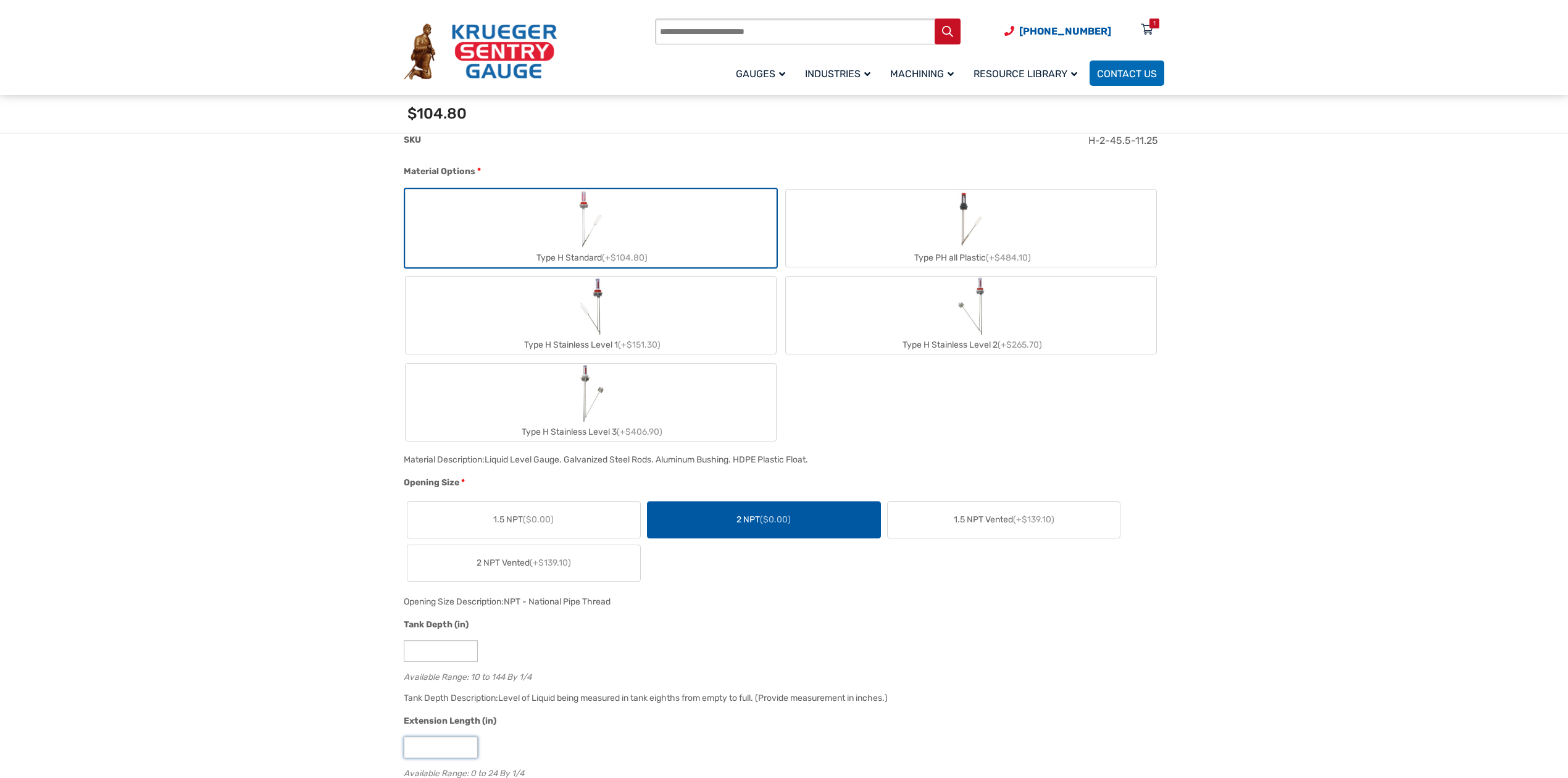
scroll to position [525, 0]
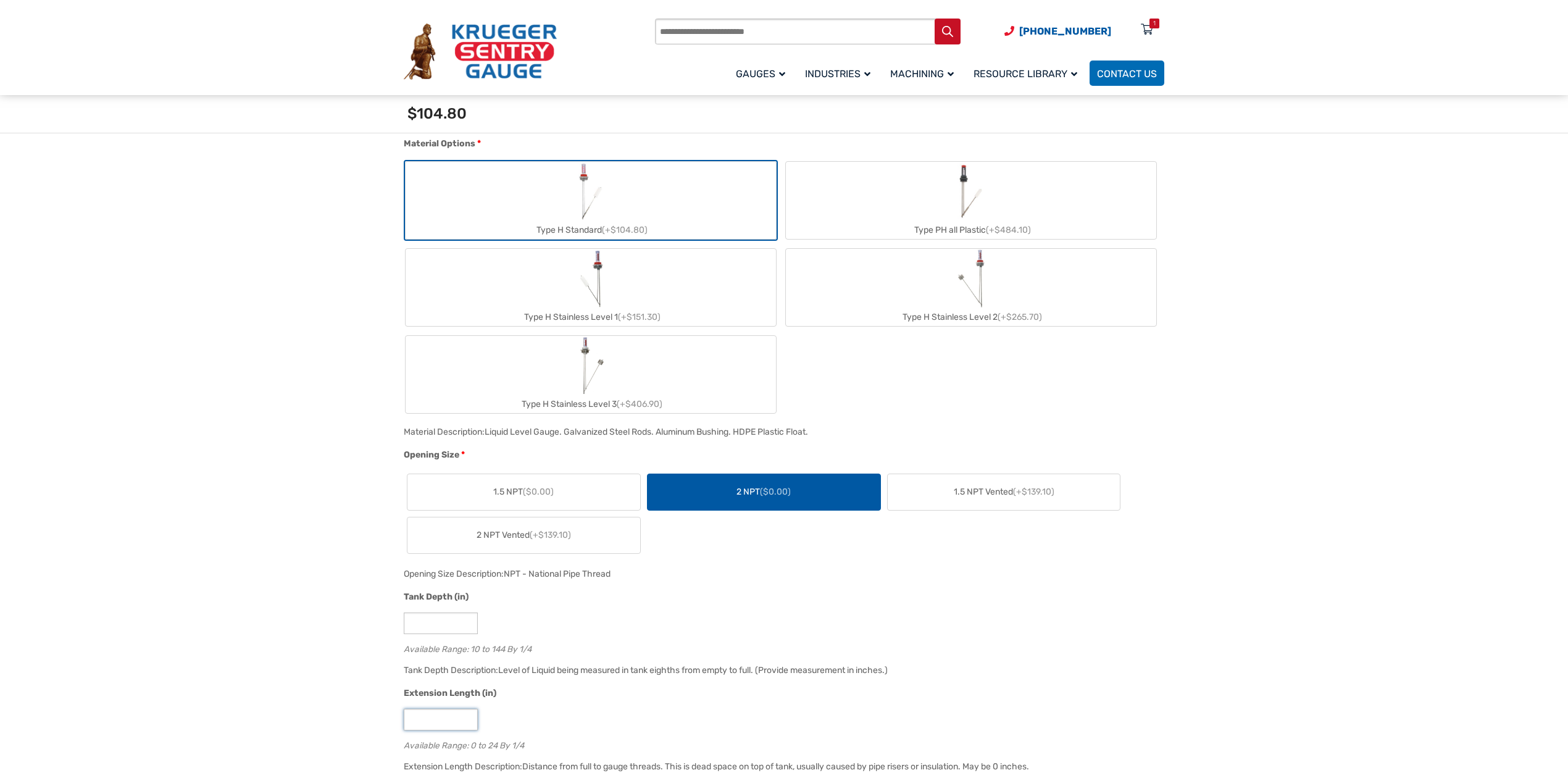
type input "*****"
